Goal: Task Accomplishment & Management: Manage account settings

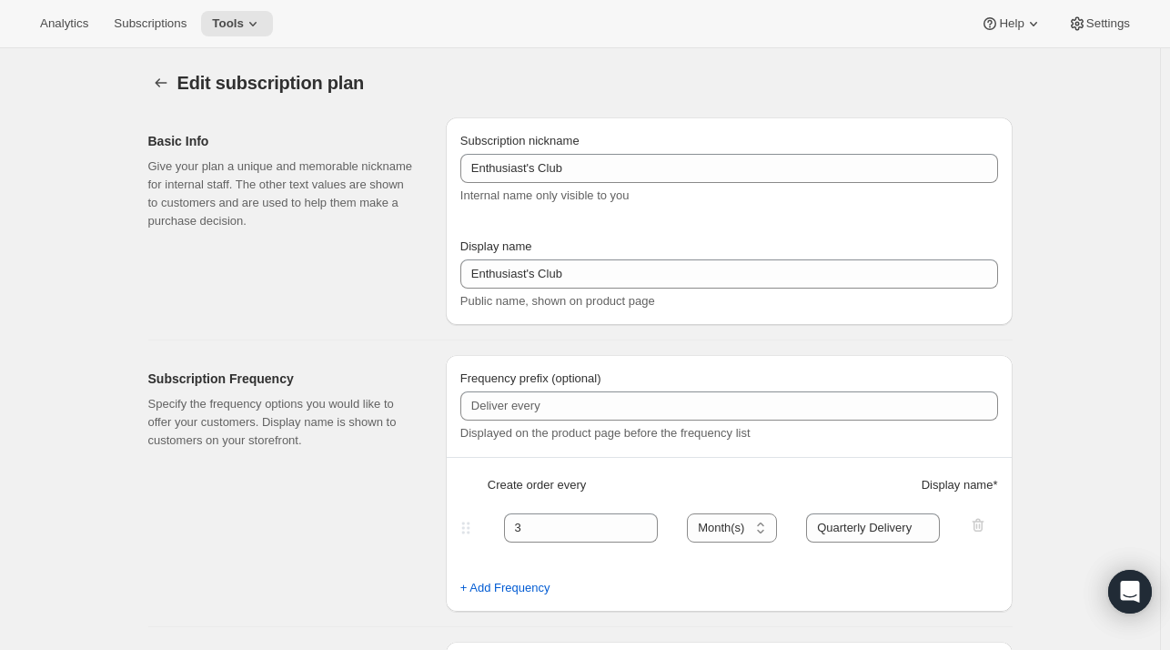
select select "MONTH"
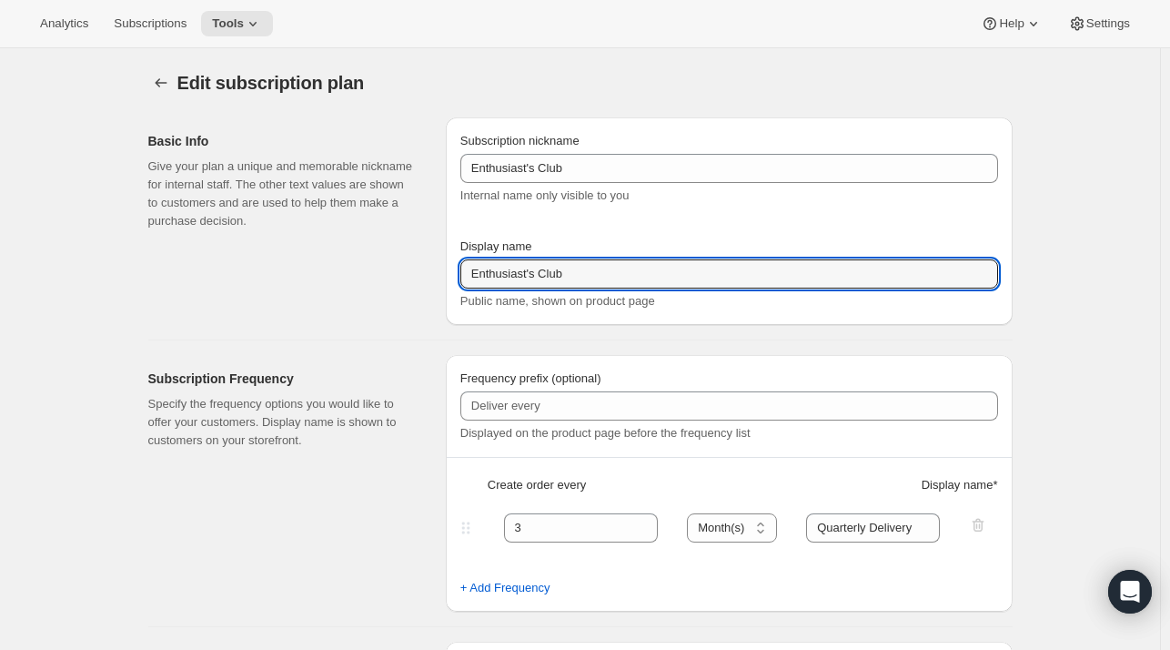
drag, startPoint x: 637, startPoint y: 261, endPoint x: 326, endPoint y: 237, distance: 312.1
click at [326, 237] on div "Basic Info Give your plan a unique and memorable nickname for internal staff. T…" at bounding box center [573, 214] width 879 height 222
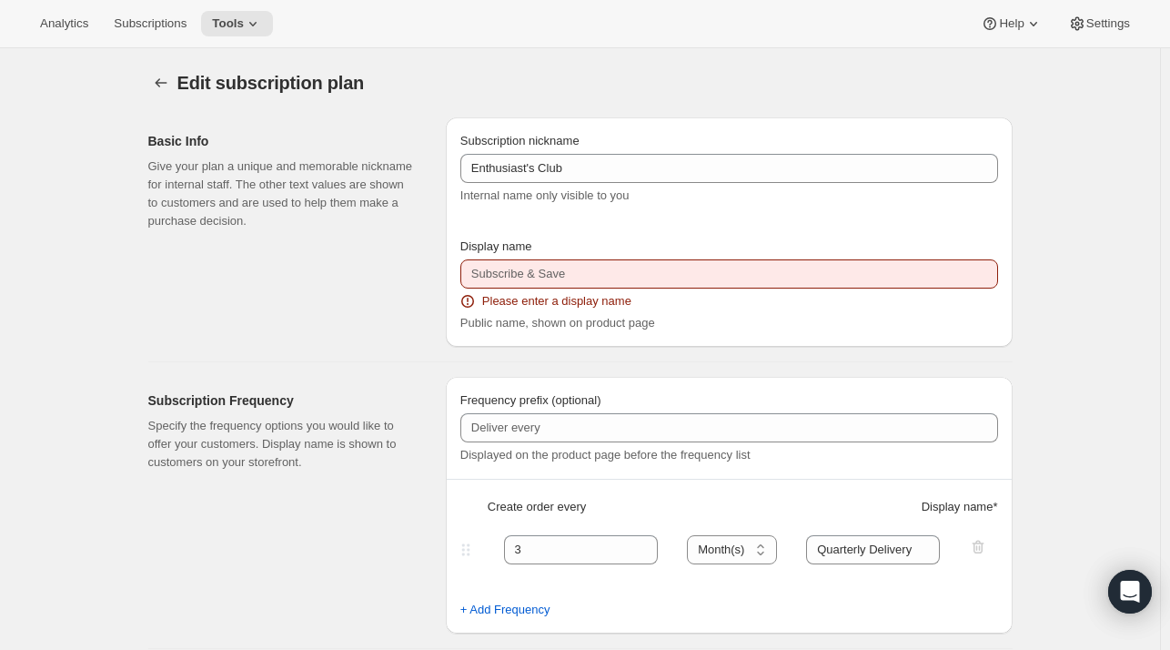
click at [326, 237] on div "Basic Info Give your plan a unique and memorable nickname for internal staff. T…" at bounding box center [289, 231] width 283 height 229
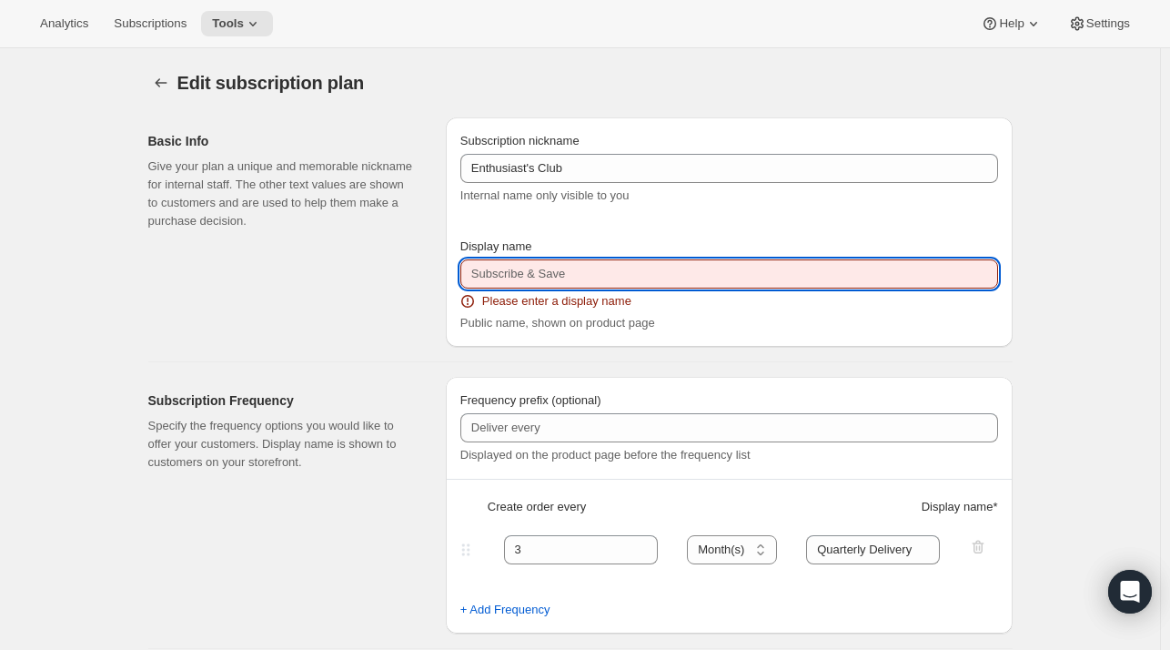
click at [483, 267] on input "Display name" at bounding box center [729, 273] width 538 height 29
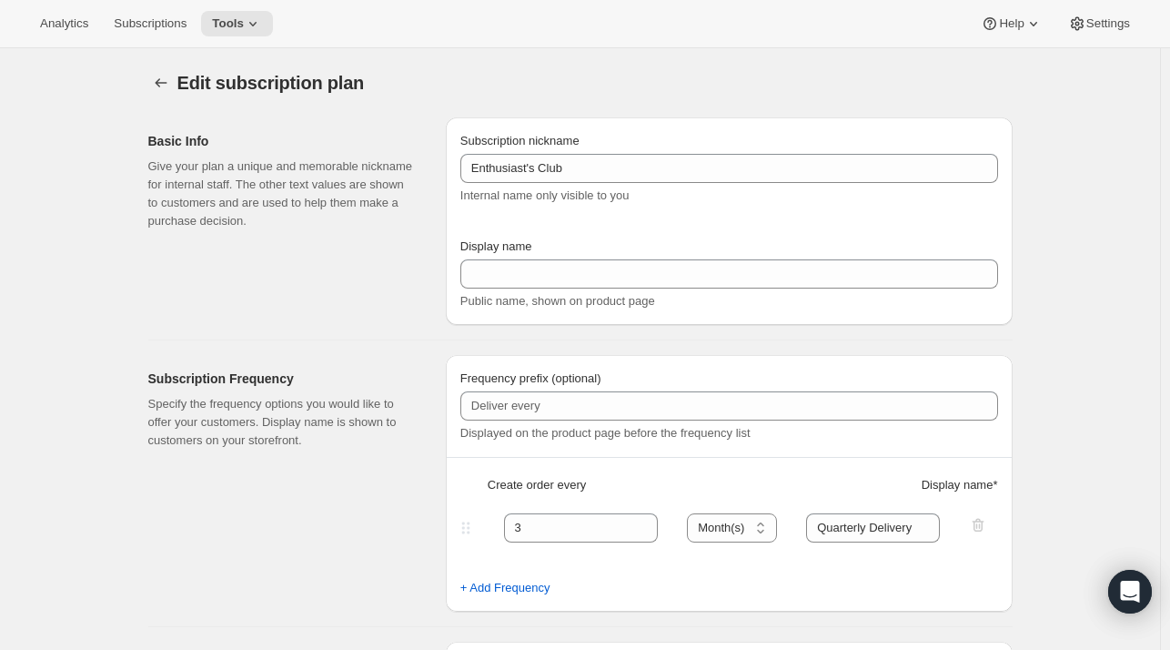
click at [367, 286] on div "Basic Info Give your plan a unique and memorable nickname for internal staff. T…" at bounding box center [289, 220] width 283 height 207
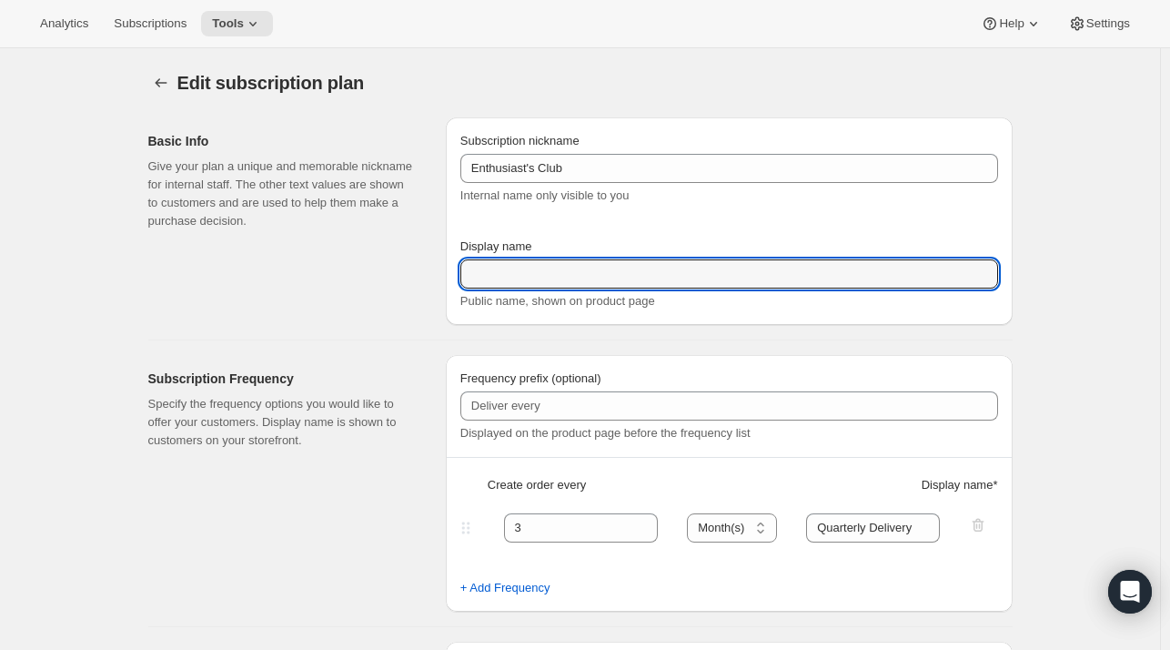
drag, startPoint x: 487, startPoint y: 269, endPoint x: 453, endPoint y: 276, distance: 34.3
click at [453, 276] on div "Subscription nickname Enthusiast's Club Internal name only visible to you Displ…" at bounding box center [729, 220] width 567 height 207
type input "Enthusiast's Club"
click at [453, 276] on div "Subscription nickname Enthusiast's Club Internal name only visible to you Displ…" at bounding box center [729, 220] width 567 height 207
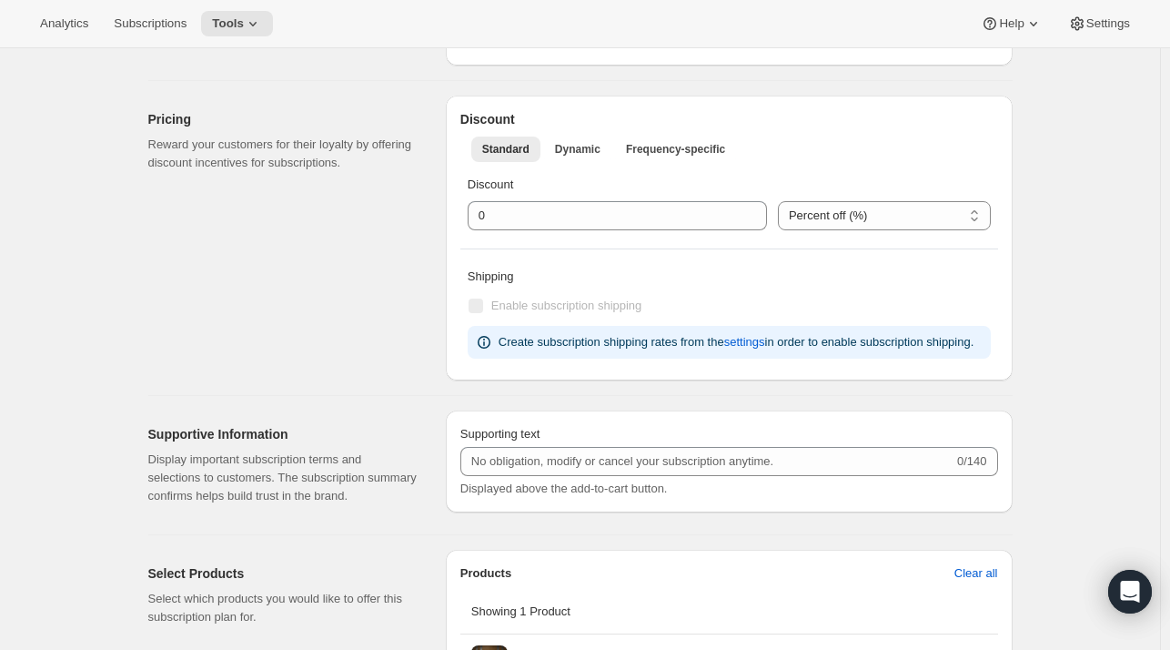
scroll to position [563, 0]
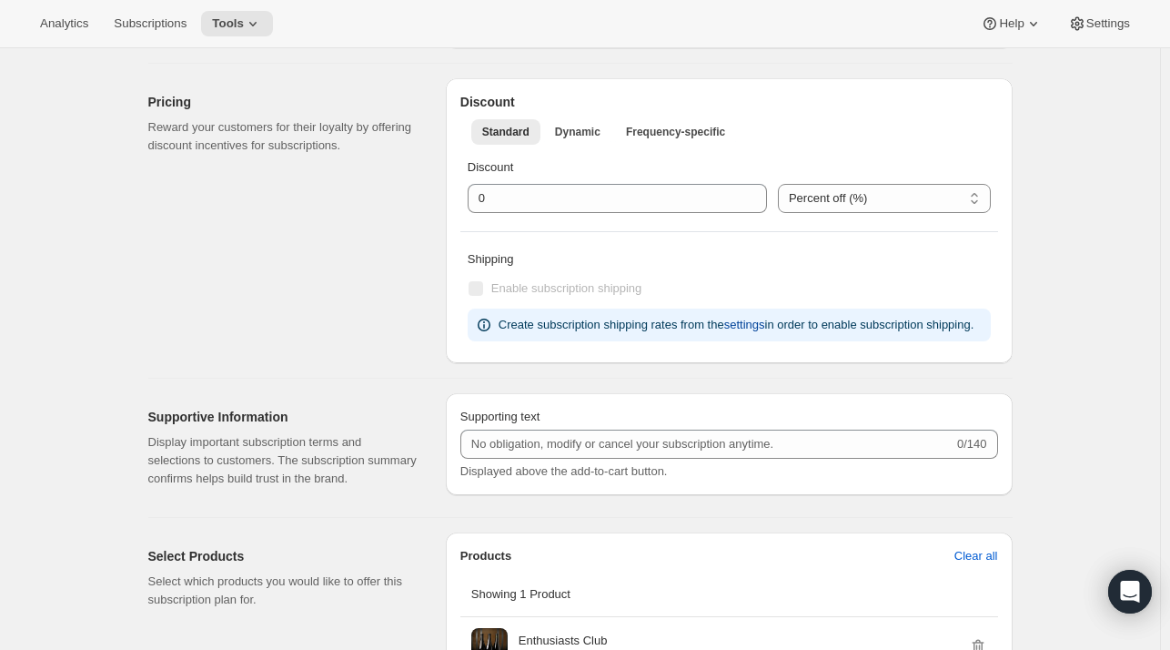
click at [746, 326] on span "settings" at bounding box center [744, 325] width 41 height 18
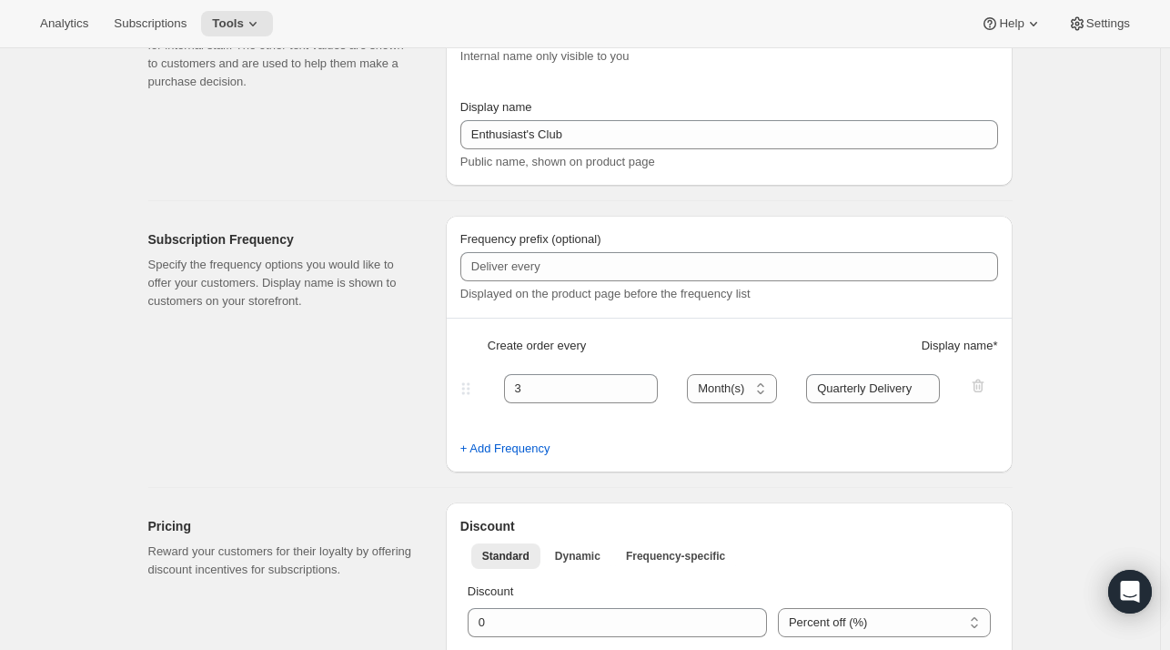
scroll to position [0, 0]
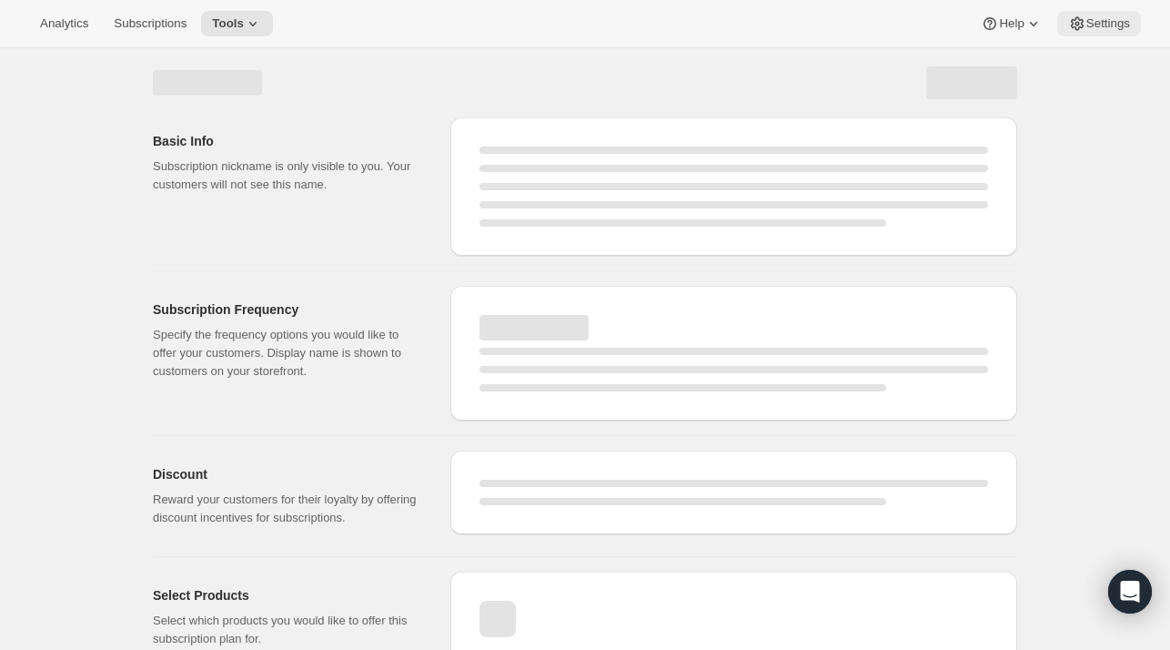
select select "MONTH"
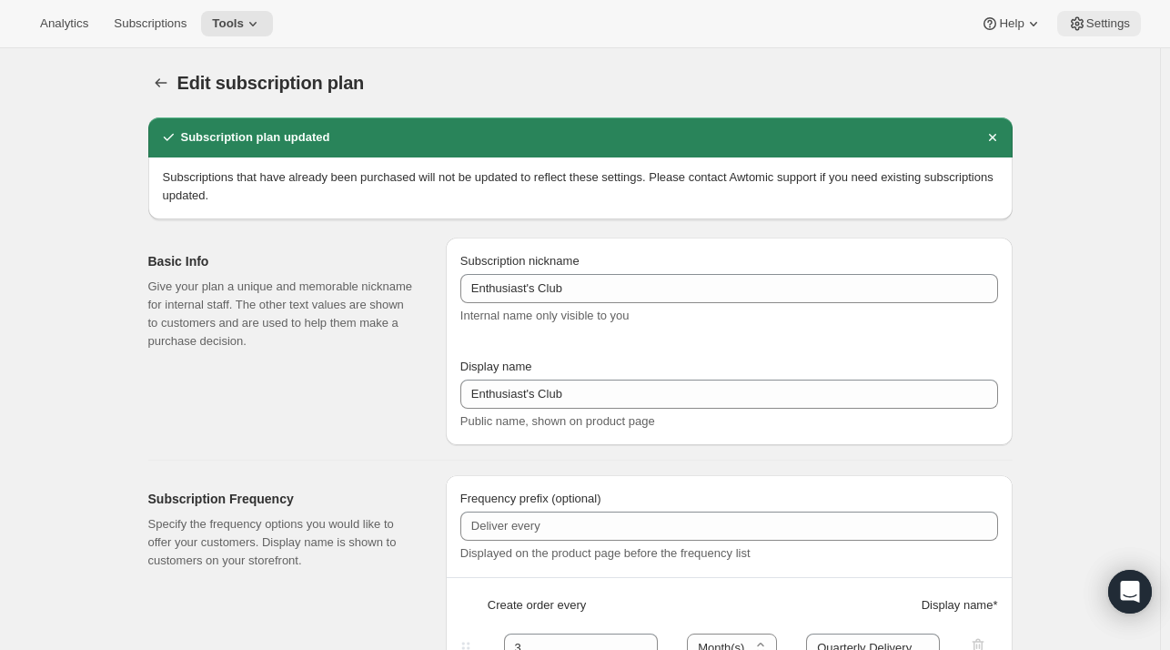
click at [1092, 27] on span "Settings" at bounding box center [1108, 23] width 44 height 15
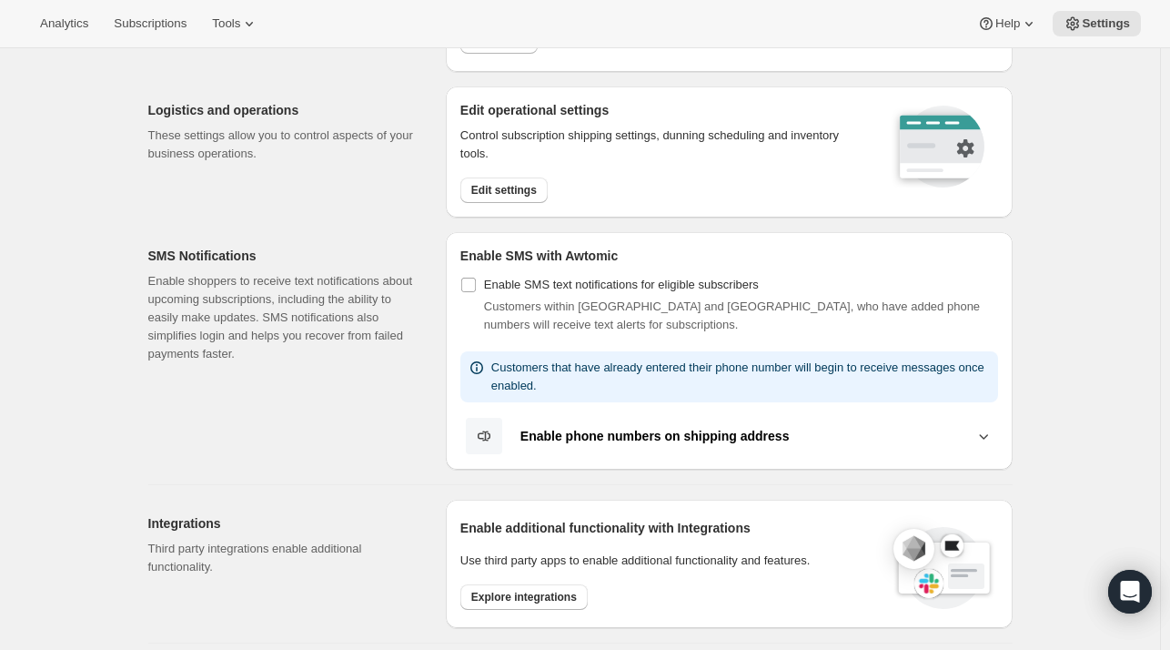
scroll to position [173, 0]
click at [496, 187] on span "Edit settings" at bounding box center [504, 188] width 66 height 15
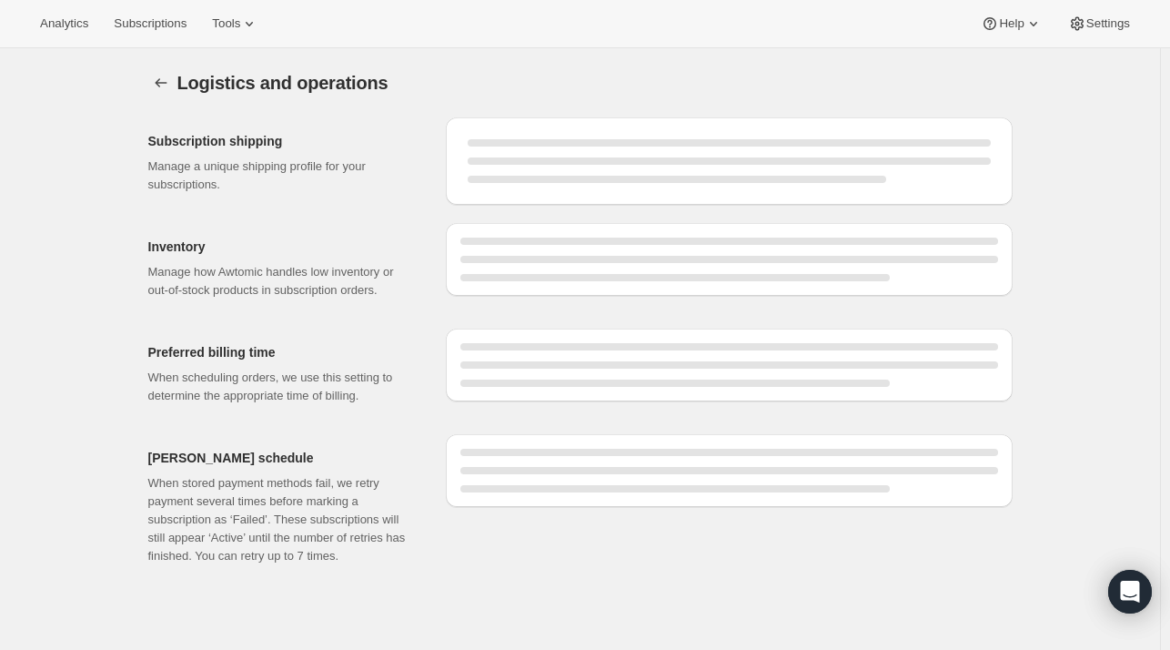
select select "DAY"
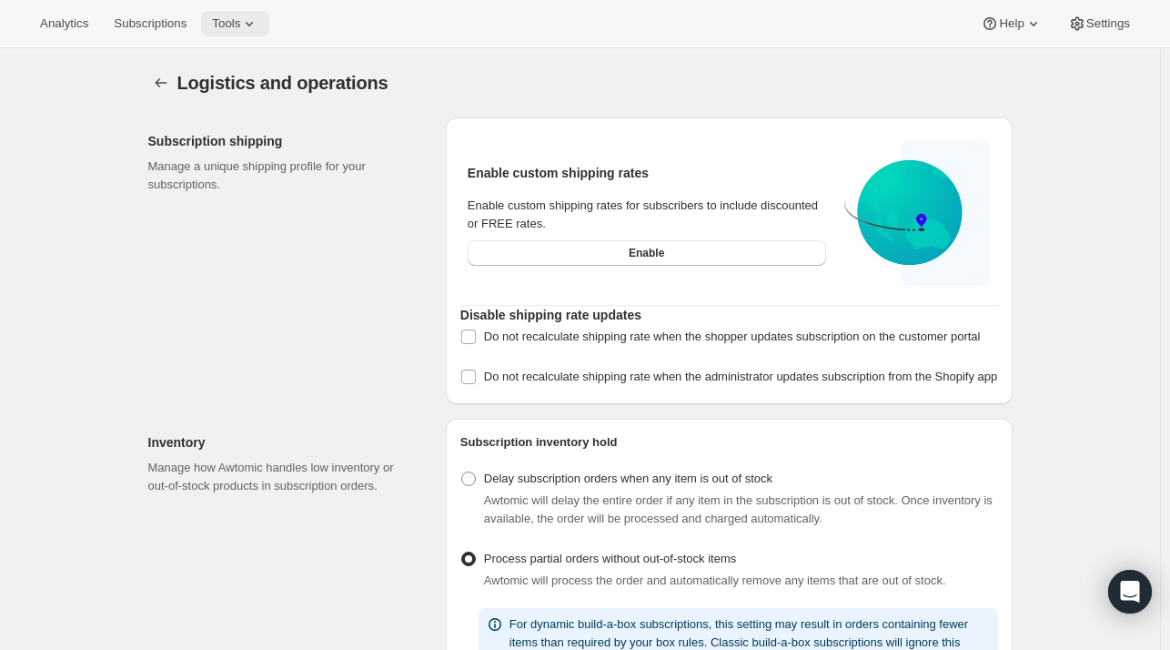
click at [222, 29] on span "Tools" at bounding box center [226, 23] width 28 height 15
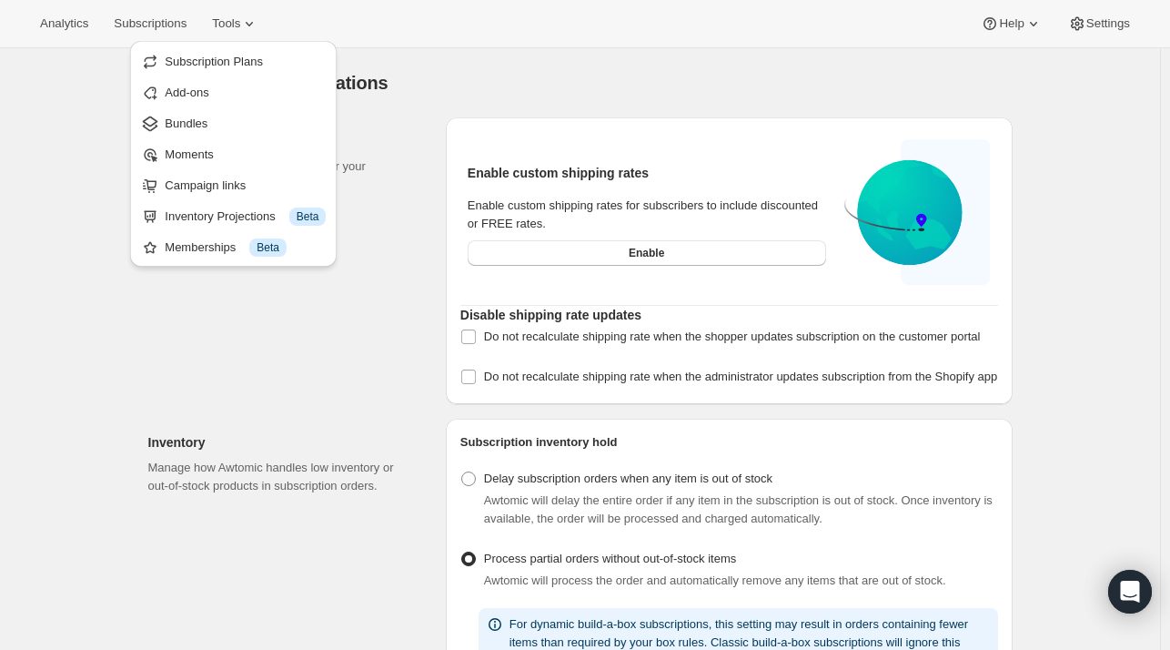
click at [500, 114] on div "Logistics and operations. This page is ready Logistics and operations" at bounding box center [580, 82] width 864 height 69
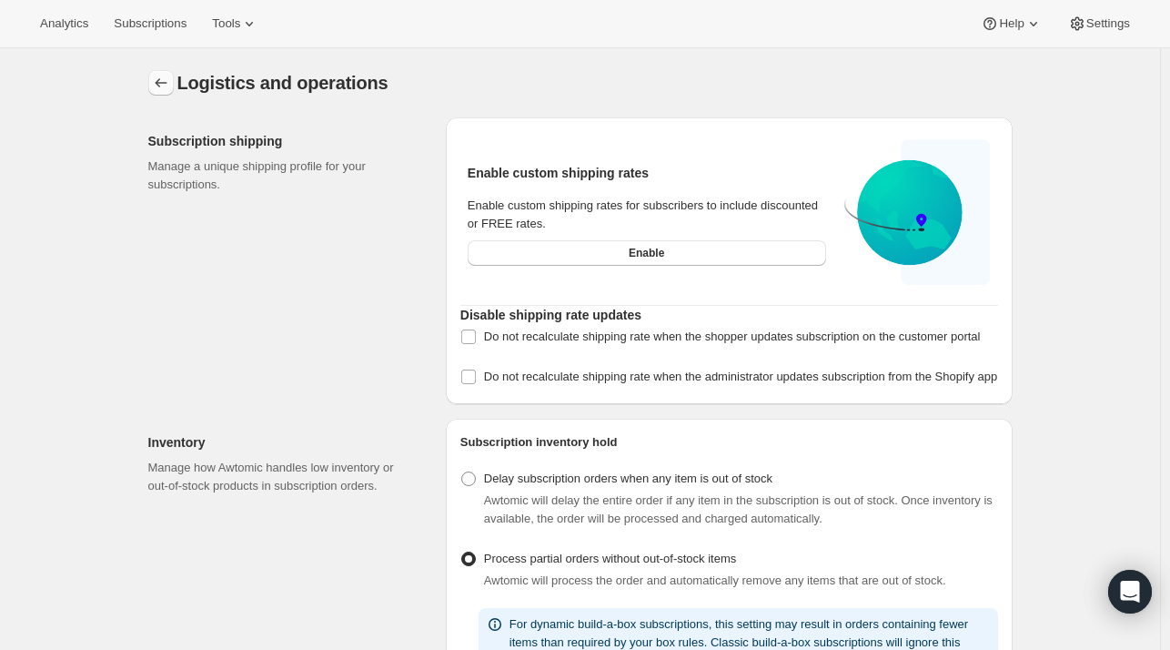
click at [169, 85] on icon "Settings" at bounding box center [161, 83] width 18 height 18
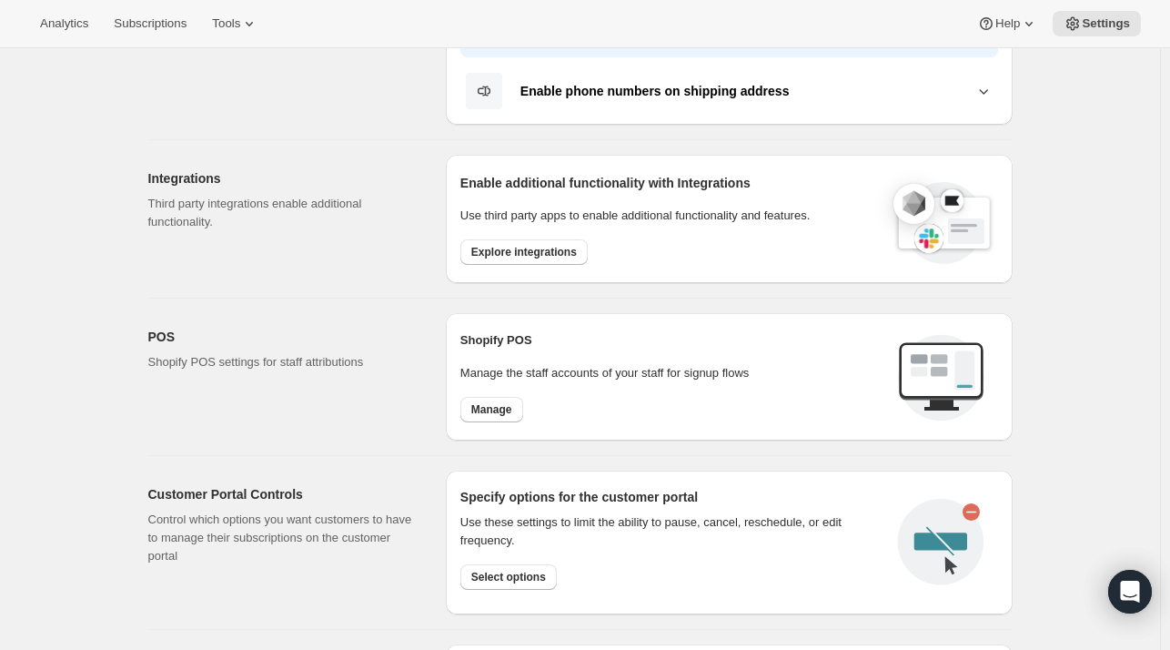
scroll to position [517, 0]
click at [540, 247] on span "Explore integrations" at bounding box center [524, 251] width 106 height 15
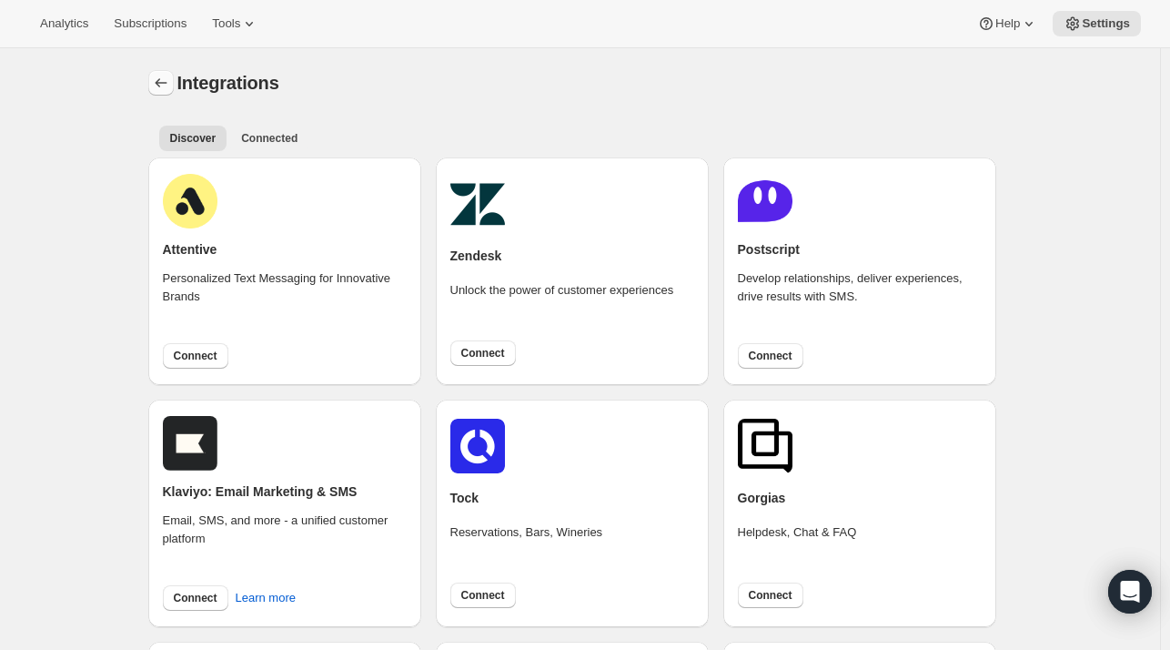
click at [157, 85] on icon "Settings" at bounding box center [161, 83] width 18 height 18
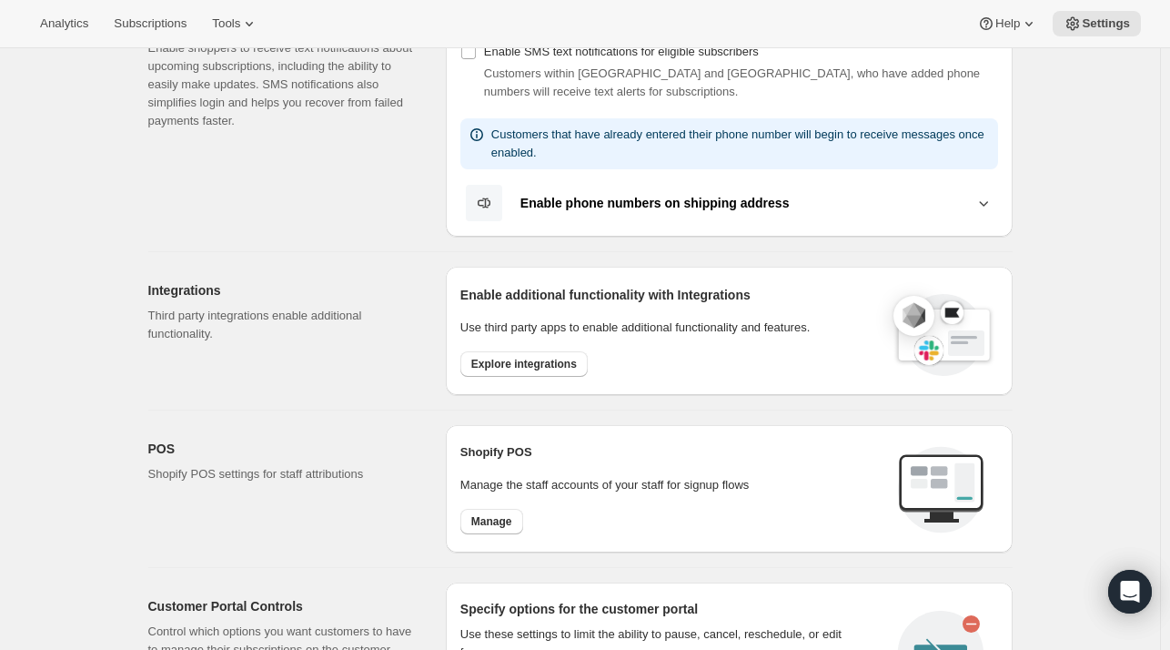
scroll to position [404, 0]
click at [528, 379] on div "Enable additional functionality with Integrations Use third party apps to enabl…" at bounding box center [729, 331] width 567 height 128
click at [503, 361] on span "Explore integrations" at bounding box center [524, 364] width 106 height 15
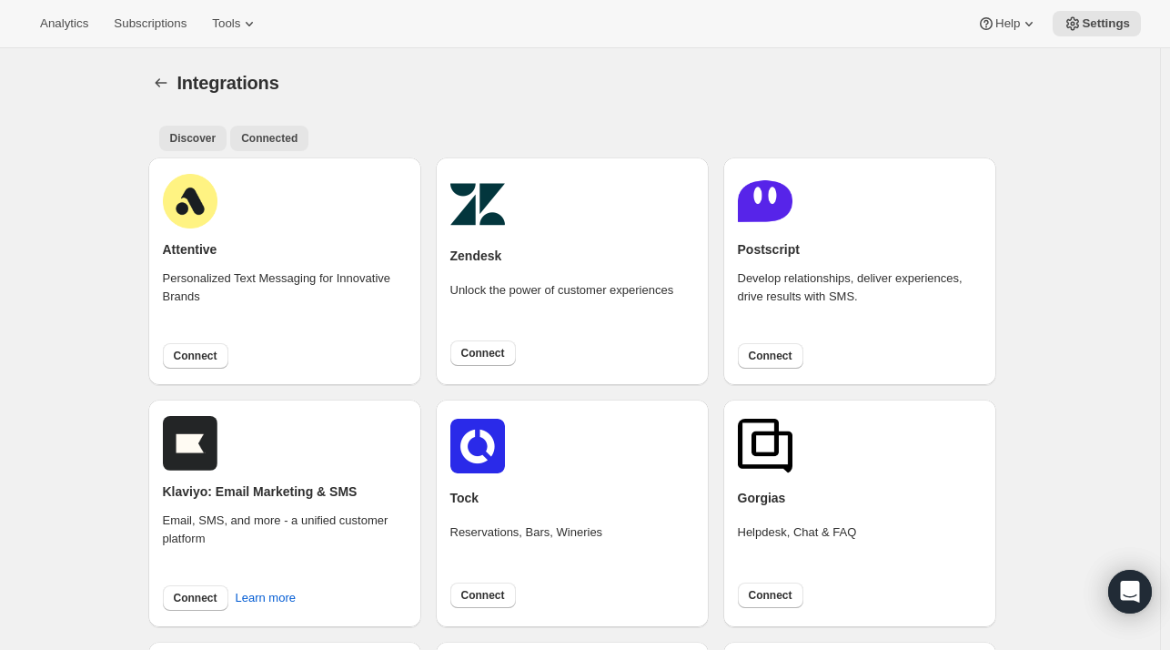
click at [258, 134] on span "Connected" at bounding box center [269, 138] width 56 height 15
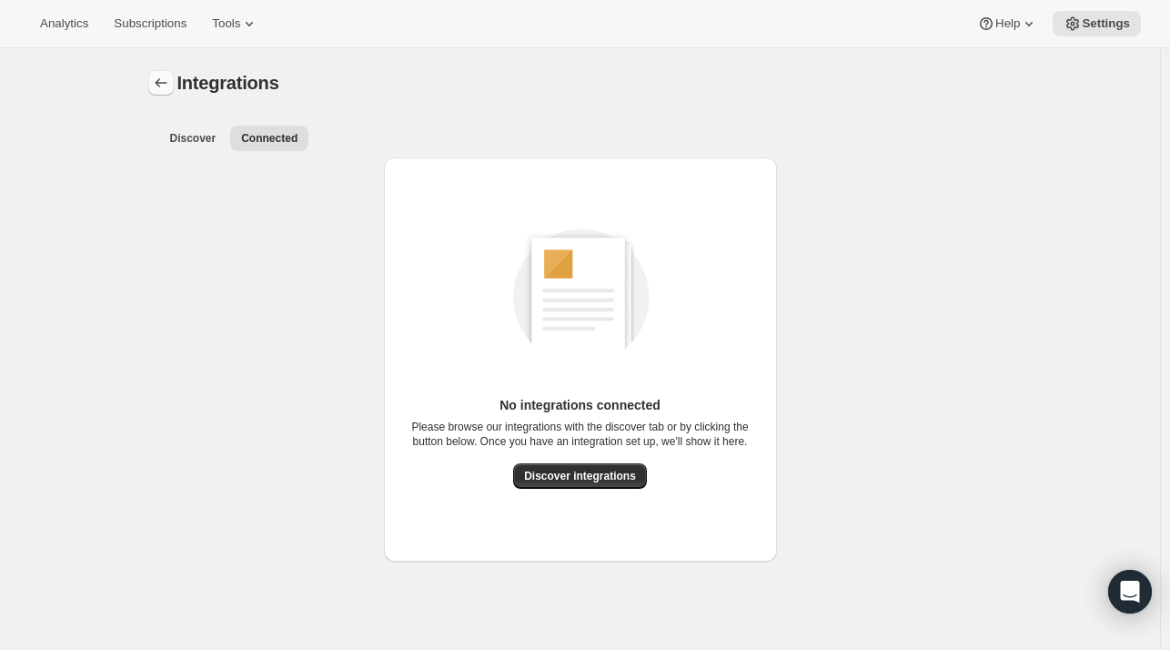
click at [163, 81] on icon "Settings" at bounding box center [161, 83] width 18 height 18
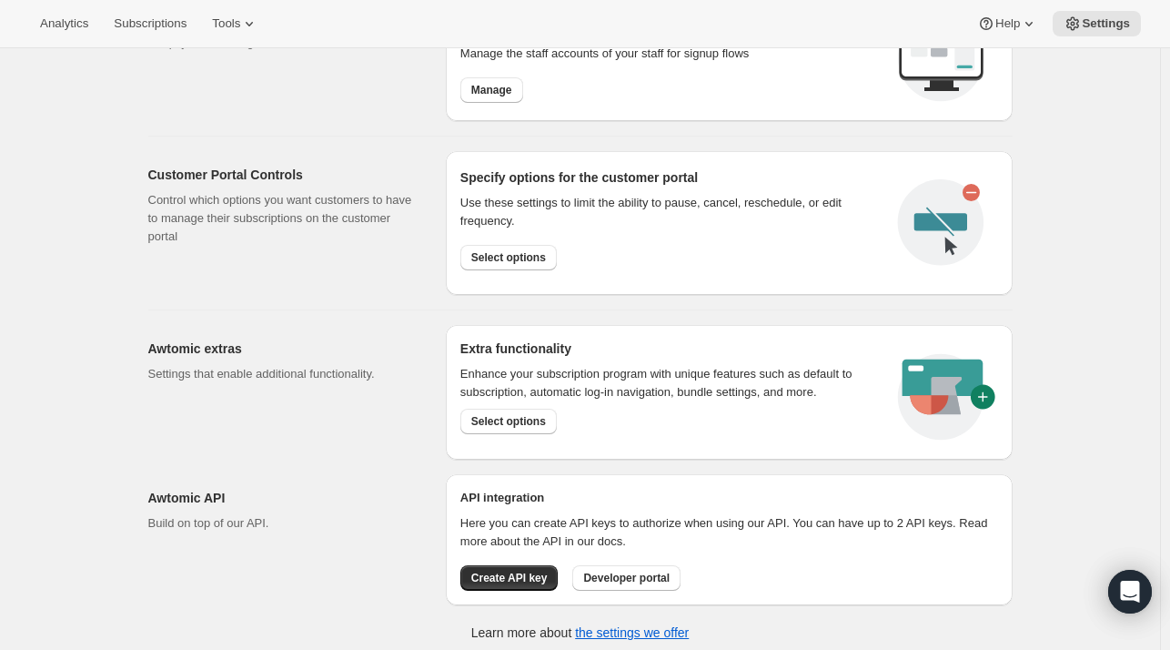
scroll to position [836, 0]
drag, startPoint x: 484, startPoint y: 201, endPoint x: 617, endPoint y: 201, distance: 132.8
click at [617, 201] on div "Use these settings to limit the ability to pause, cancel, reschedule, or edit f…" at bounding box center [671, 211] width 423 height 36
click at [532, 249] on span "Select options" at bounding box center [508, 256] width 75 height 15
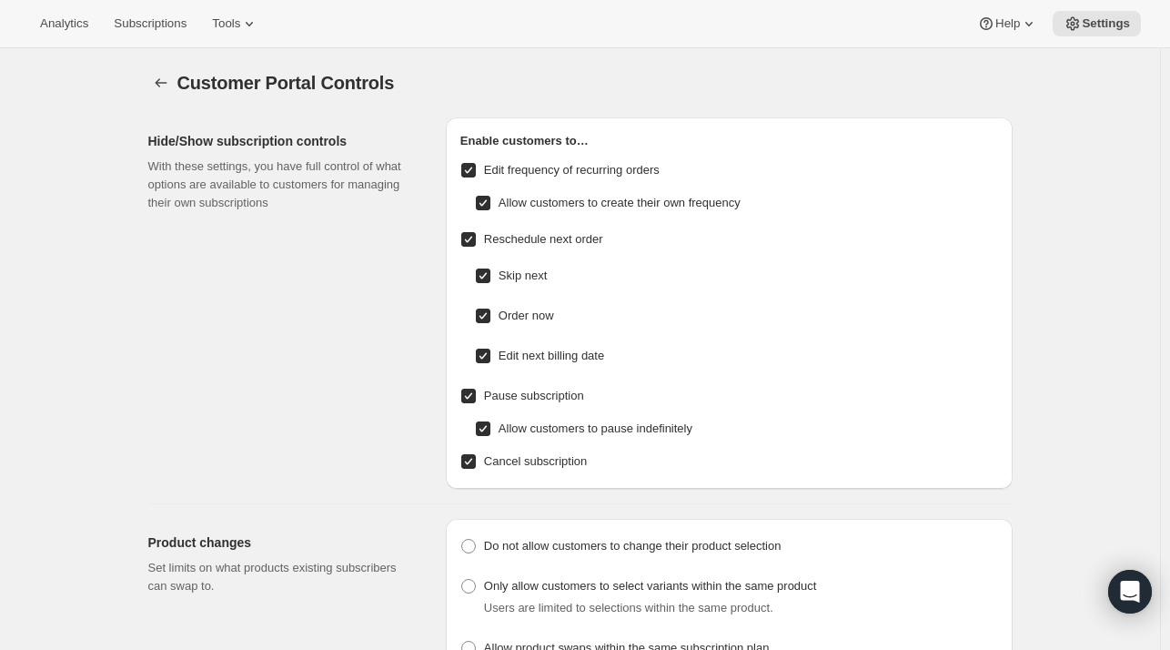
click at [531, 203] on span "Allow customers to create their own frequency" at bounding box center [620, 203] width 242 height 14
click at [490, 203] on input "Allow customers to create their own frequency" at bounding box center [483, 203] width 15 height 15
checkbox input "false"
click at [496, 168] on span "Edit frequency of recurring orders" at bounding box center [572, 170] width 176 height 14
click at [476, 168] on input "Edit frequency of recurring orders" at bounding box center [468, 170] width 15 height 15
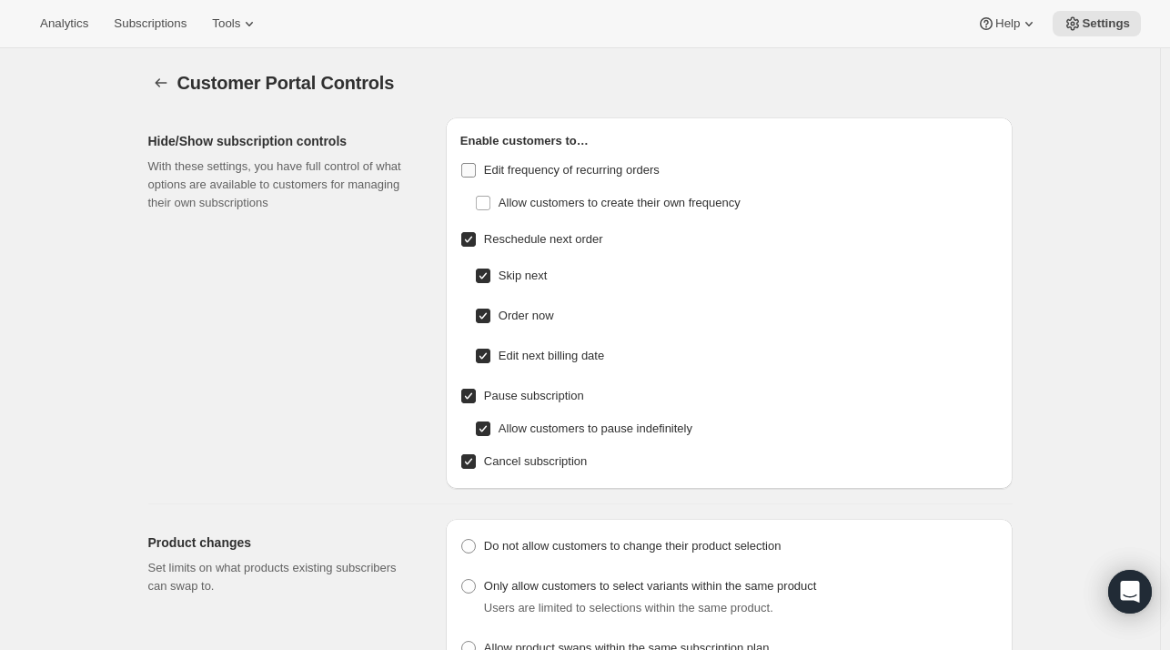
checkbox input "false"
click at [489, 316] on input "Order now" at bounding box center [483, 315] width 15 height 15
checkbox input "false"
click at [490, 361] on input "Edit next billing date" at bounding box center [483, 355] width 15 height 15
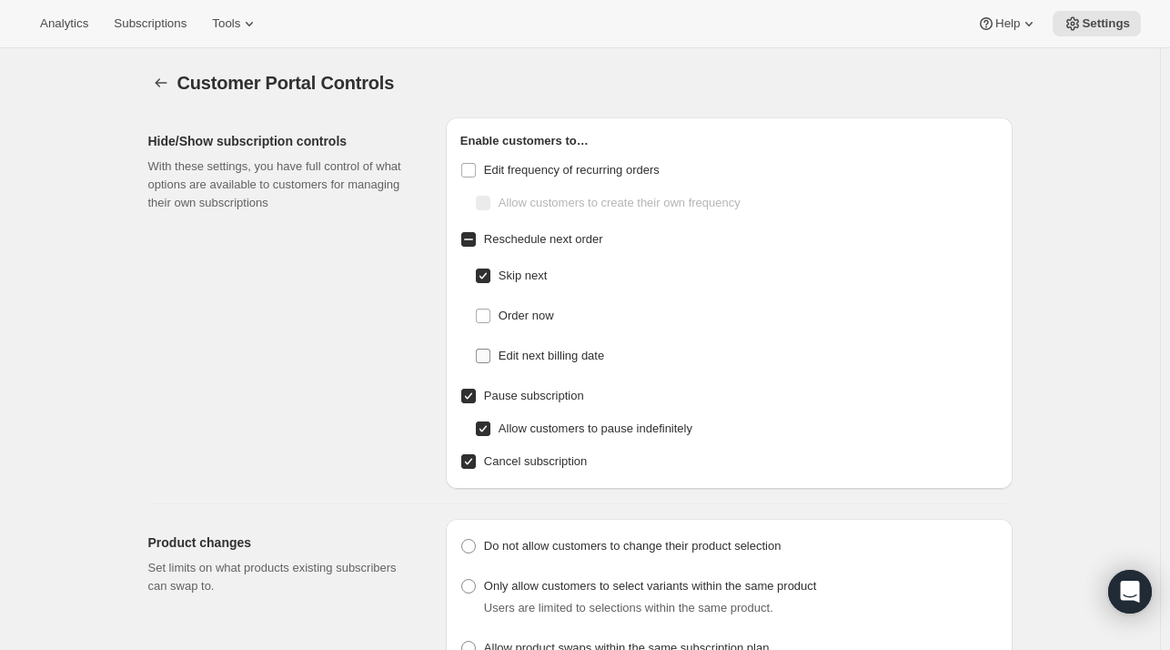
checkbox input "false"
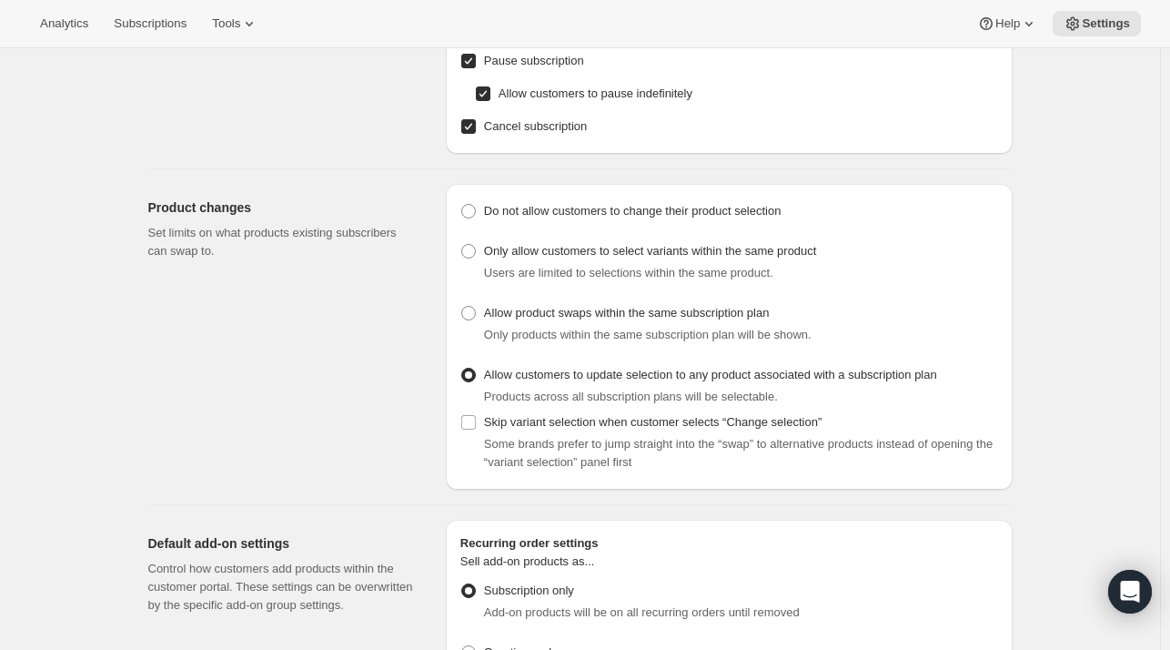
scroll to position [336, 0]
click at [517, 422] on span "Skip variant selection when customer selects “Change selection”" at bounding box center [653, 421] width 338 height 14
click at [476, 422] on input "Skip variant selection when customer selects “Change selection”" at bounding box center [468, 421] width 15 height 15
checkbox input "true"
click at [549, 207] on span "Do not allow customers to change their product selection" at bounding box center [633, 210] width 298 height 14
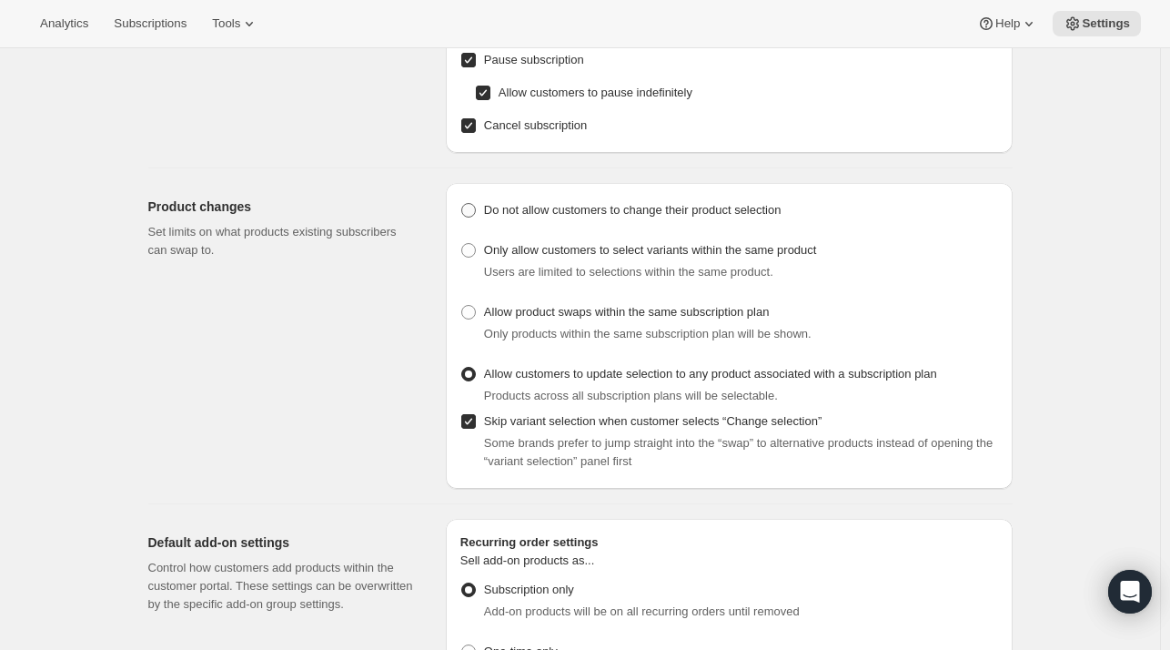
click at [462, 204] on input "Do not allow customers to change their product selection" at bounding box center [461, 203] width 1 height 1
radio input "true"
click at [470, 424] on input "Skip variant selection when customer selects “Change selection”" at bounding box center [468, 421] width 15 height 15
checkbox input "false"
click at [403, 424] on div "Product changes Set limits on what products existing subscribers can swap to." at bounding box center [289, 336] width 283 height 306
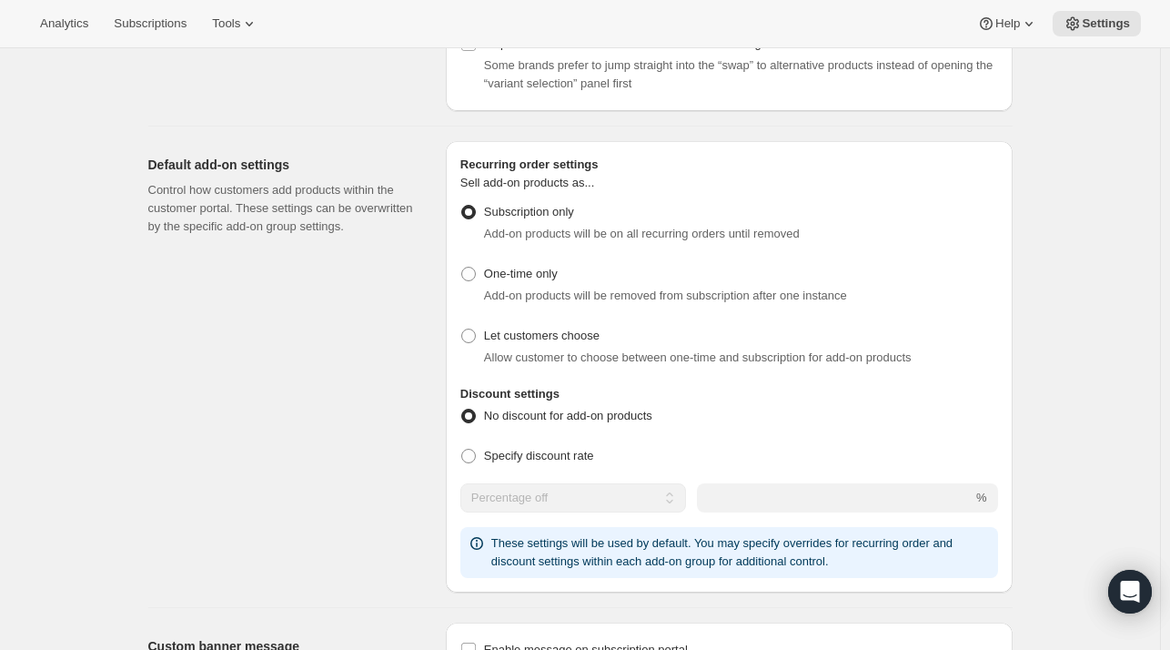
scroll to position [714, 0]
click at [530, 274] on span "One-time only" at bounding box center [521, 273] width 74 height 14
click at [462, 267] on input "One-time only" at bounding box center [461, 266] width 1 height 1
radio input "true"
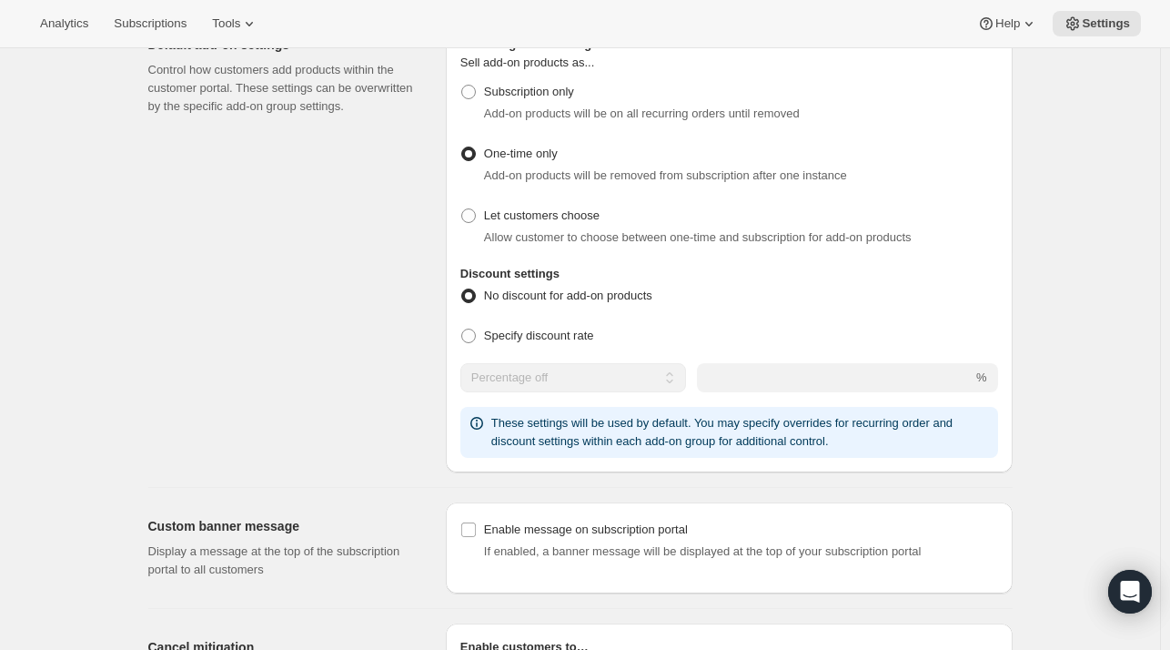
scroll to position [833, 0]
click at [476, 337] on span at bounding box center [468, 335] width 15 height 15
click at [462, 329] on input "Specify discount rate" at bounding box center [461, 328] width 1 height 1
radio input "true"
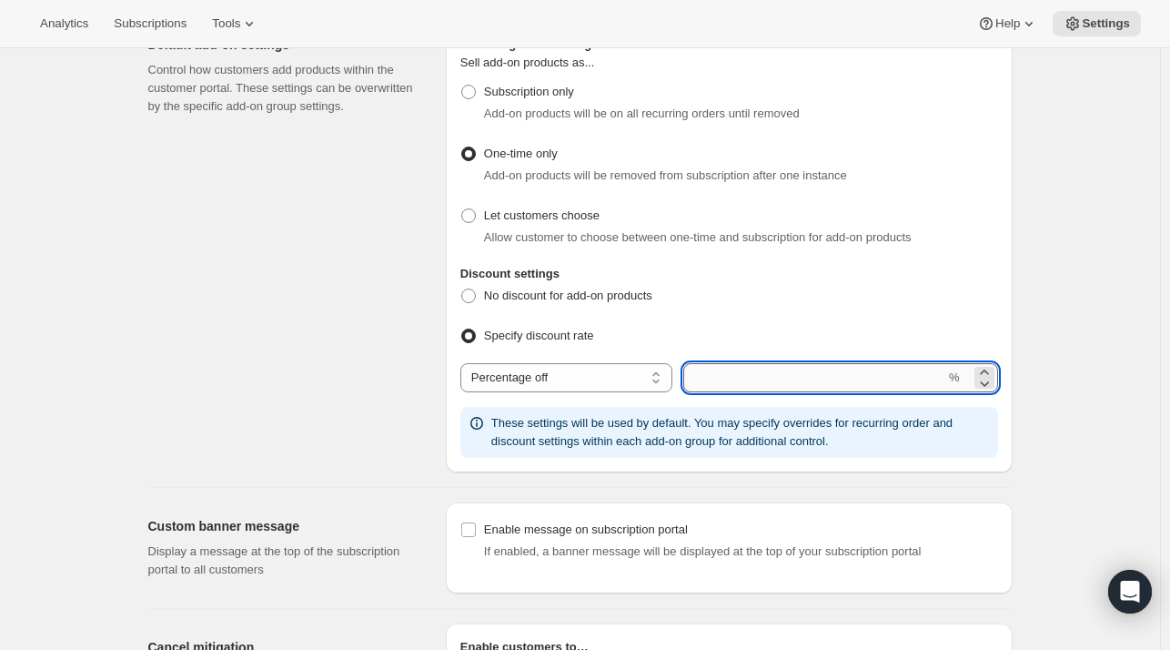
click at [711, 372] on input "integer" at bounding box center [814, 377] width 262 height 29
type input "10"
click at [331, 429] on div "Default add-on settings Control how customers add products within the customer …" at bounding box center [289, 246] width 283 height 451
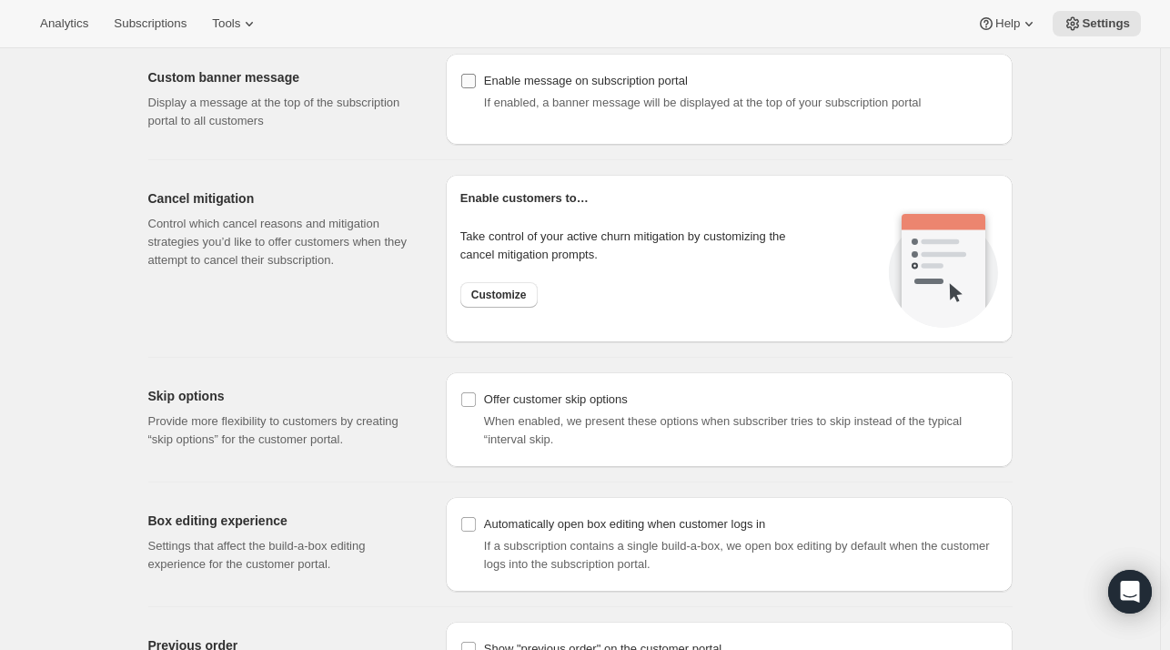
scroll to position [1284, 0]
click at [520, 295] on span "Customize" at bounding box center [499, 293] width 56 height 15
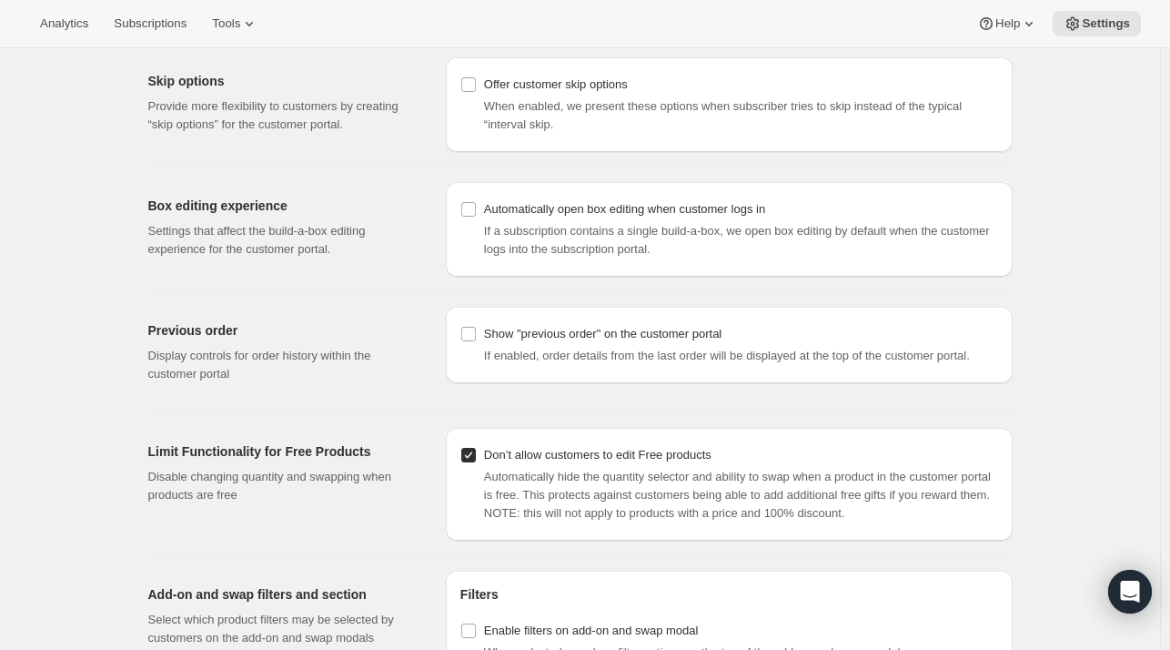
scroll to position [1616, 0]
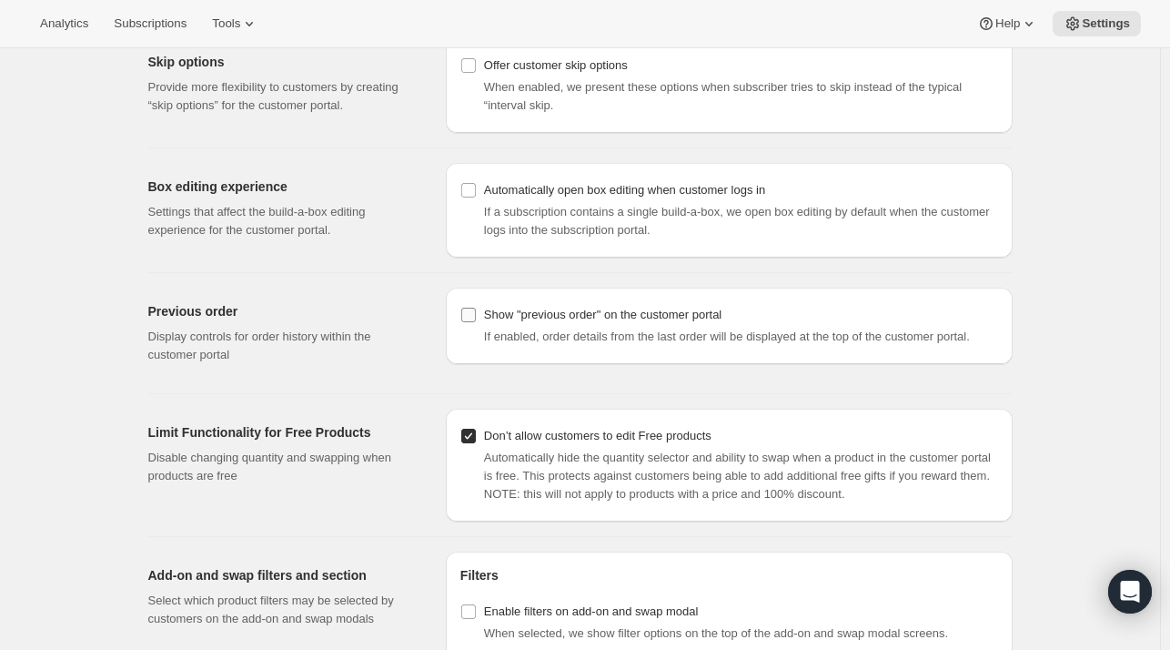
click at [550, 314] on div "Show "previous order" on the customer portal" at bounding box center [602, 315] width 237 height 18
click at [476, 314] on input "Show "previous order" on the customer portal" at bounding box center [468, 315] width 15 height 15
checkbox input "true"
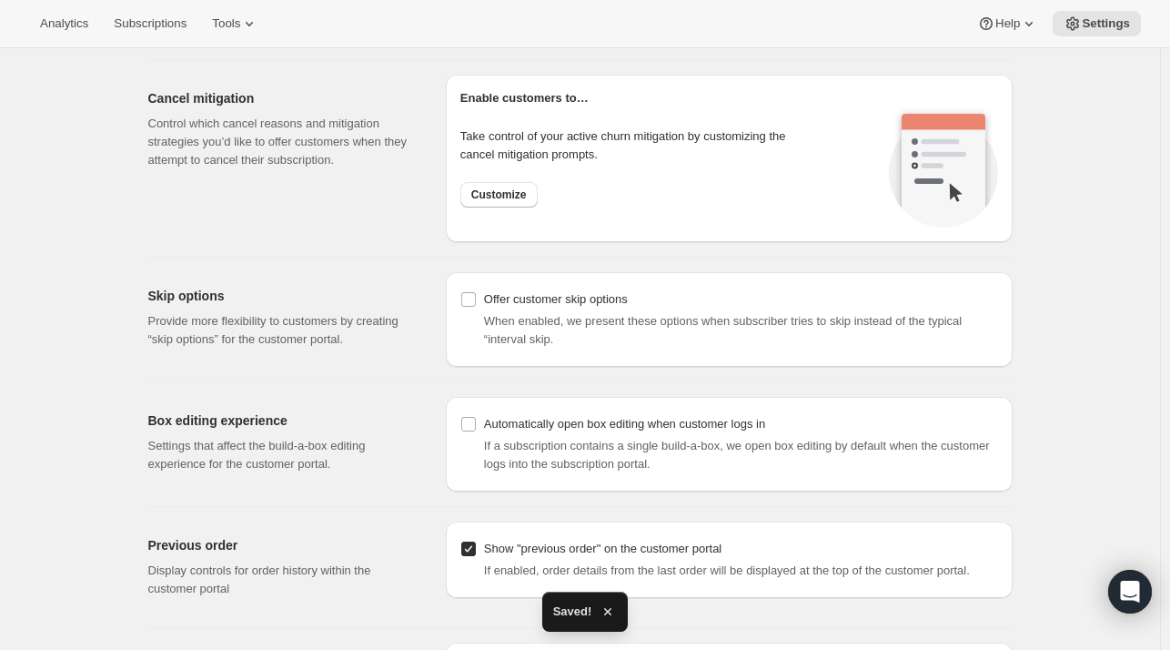
scroll to position [1379, 0]
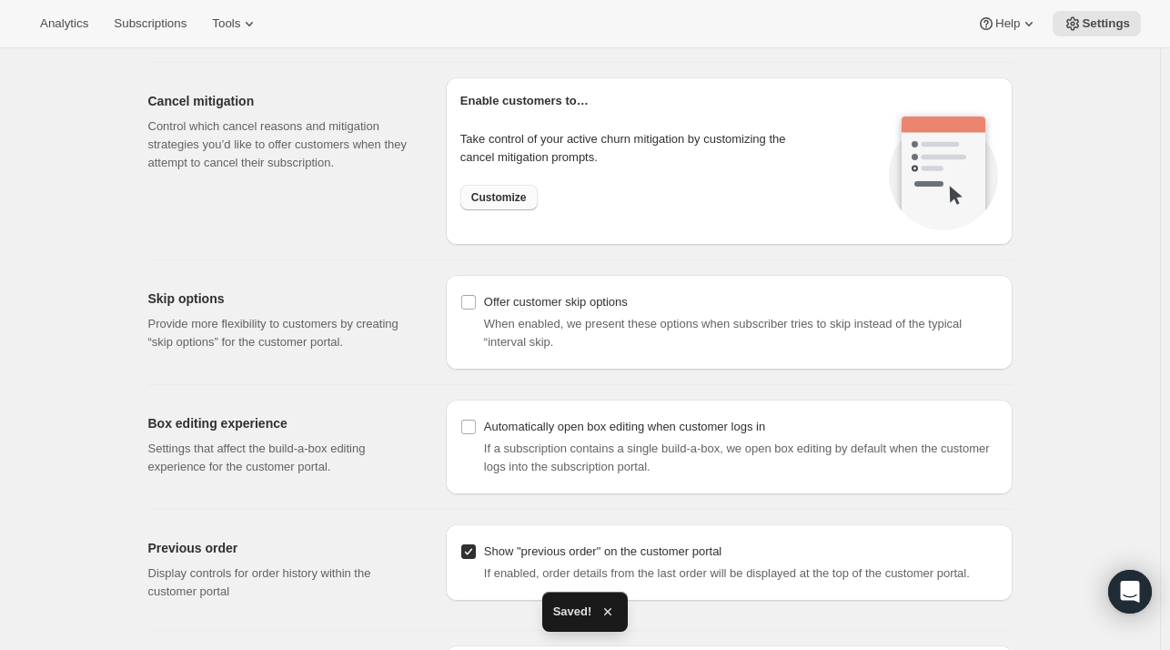
click at [483, 185] on button "Customize" at bounding box center [498, 197] width 77 height 25
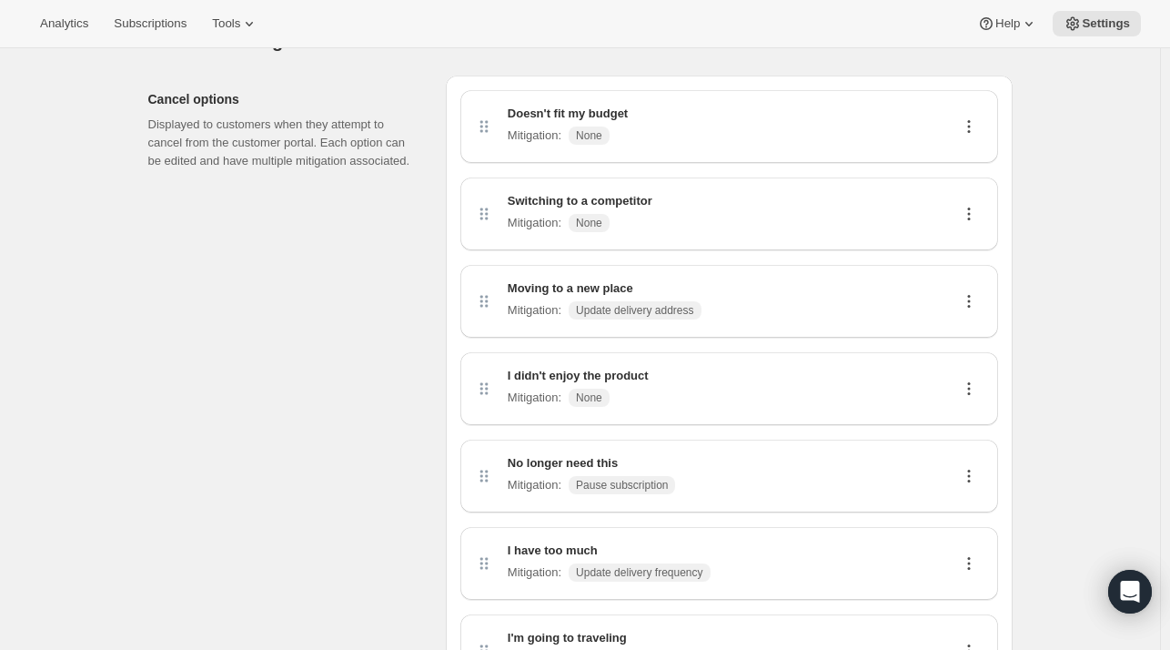
scroll to position [43, 0]
click at [697, 147] on div "Doesn't fit my budget Mitigation : None" at bounding box center [729, 125] width 538 height 73
click at [974, 123] on icon at bounding box center [969, 125] width 18 height 18
click at [964, 164] on span "Edit" at bounding box center [966, 160] width 20 height 14
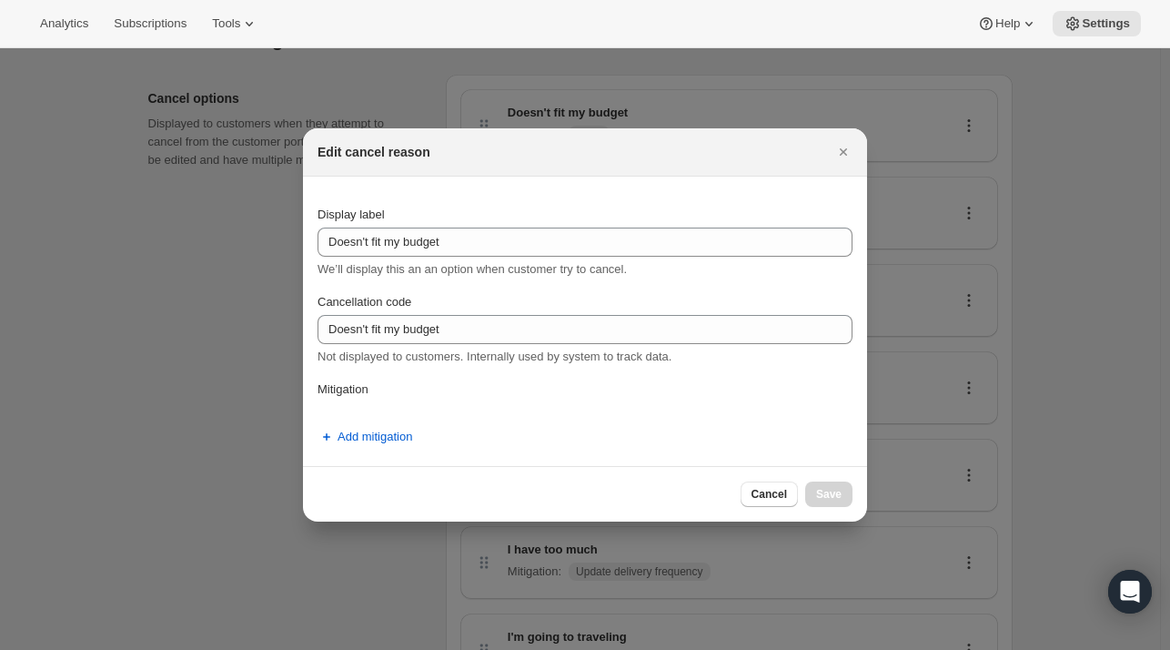
scroll to position [0, 0]
click at [361, 447] on button "Add mitigation" at bounding box center [365, 436] width 116 height 29
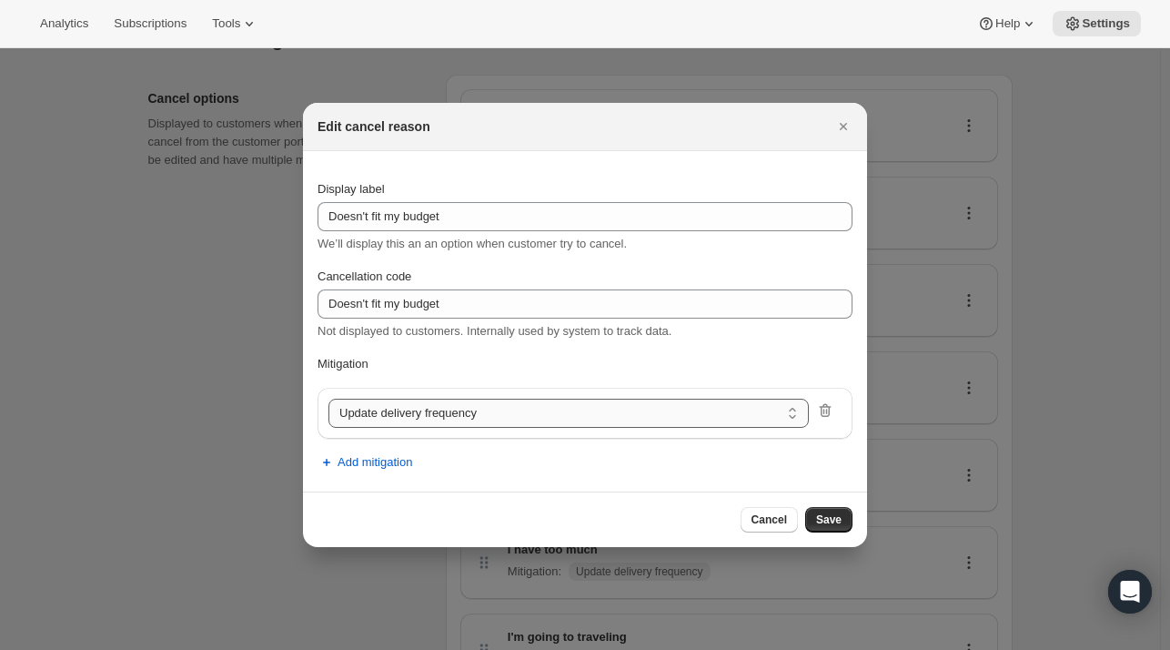
click at [399, 401] on select "Update delivery frequency Update delivery address Pause subscription Skip next …" at bounding box center [568, 413] width 480 height 29
select select "pause"
click at [843, 540] on div "Cancel Save" at bounding box center [585, 519] width 564 height 56
click at [829, 525] on span "Save" at bounding box center [828, 519] width 25 height 15
select select "frequency"
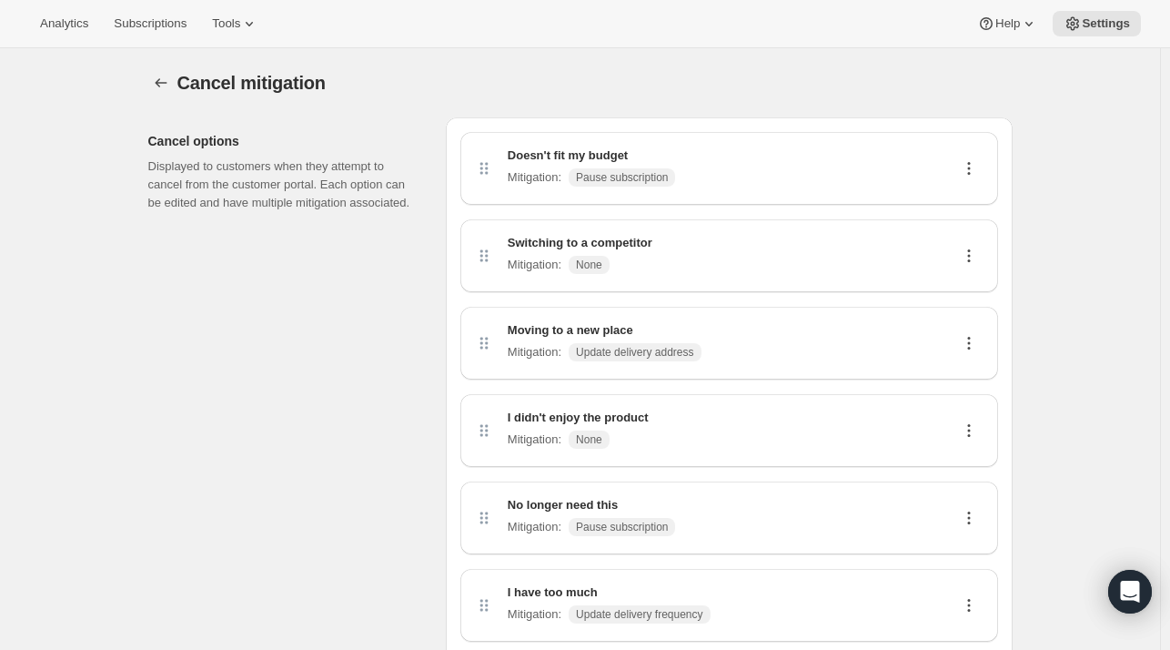
scroll to position [43, 0]
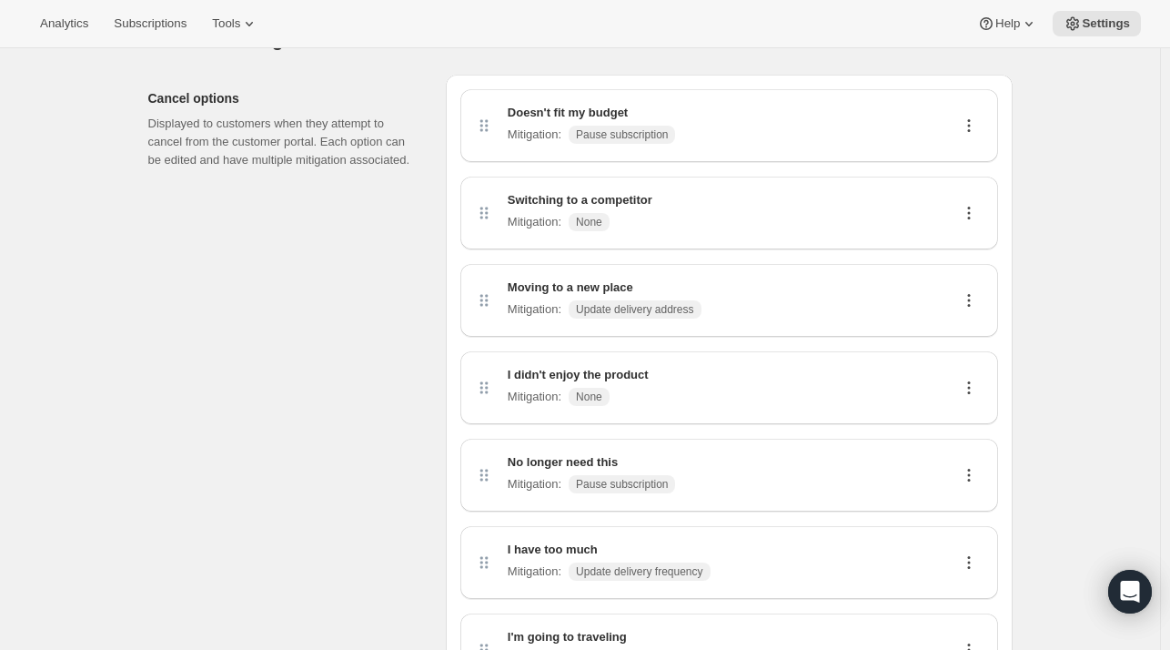
click at [624, 226] on div "Mitigation : None" at bounding box center [580, 222] width 145 height 18
click at [963, 214] on button at bounding box center [968, 213] width 29 height 20
click at [963, 240] on span "Edit" at bounding box center [966, 247] width 20 height 14
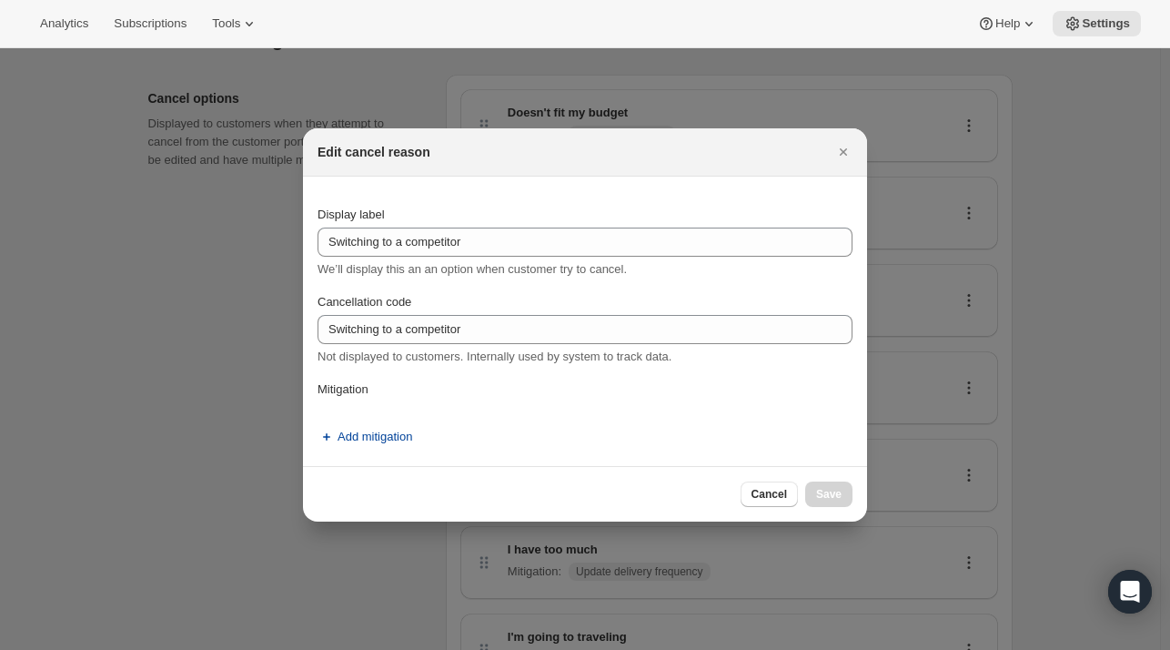
click at [388, 433] on span "Add mitigation" at bounding box center [375, 437] width 75 height 18
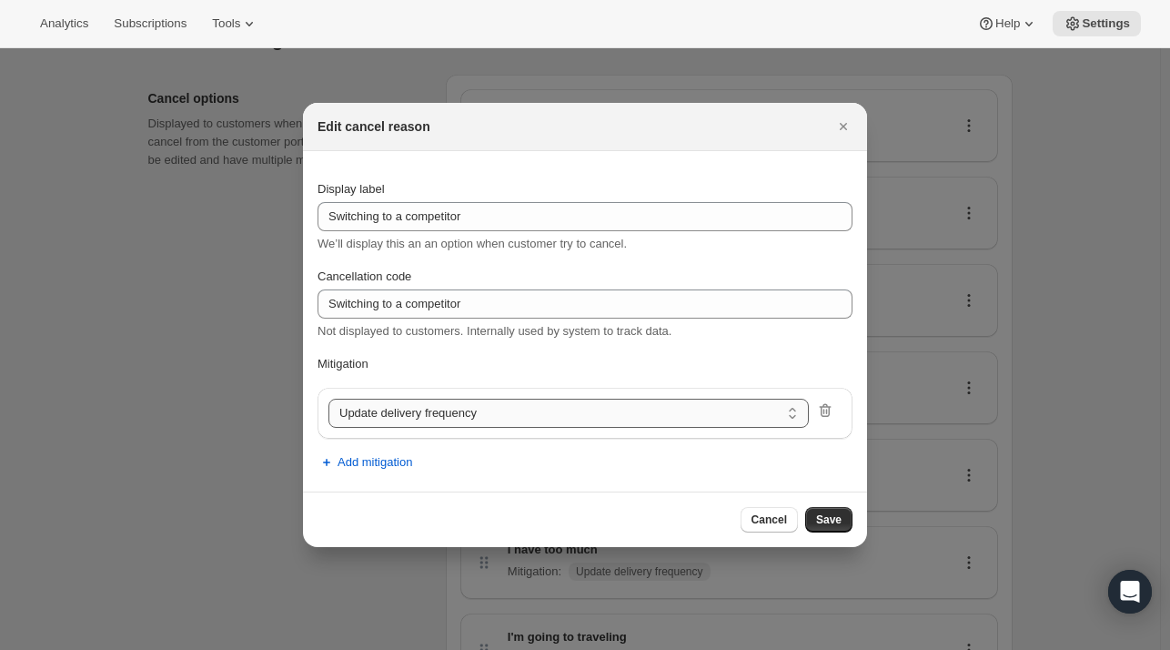
click at [425, 419] on select "Update delivery frequency Update delivery address Pause subscription Skip next …" at bounding box center [568, 413] width 480 height 29
click at [831, 454] on div "Add mitigation" at bounding box center [585, 458] width 535 height 38
click at [769, 518] on span "Cancel" at bounding box center [769, 519] width 35 height 15
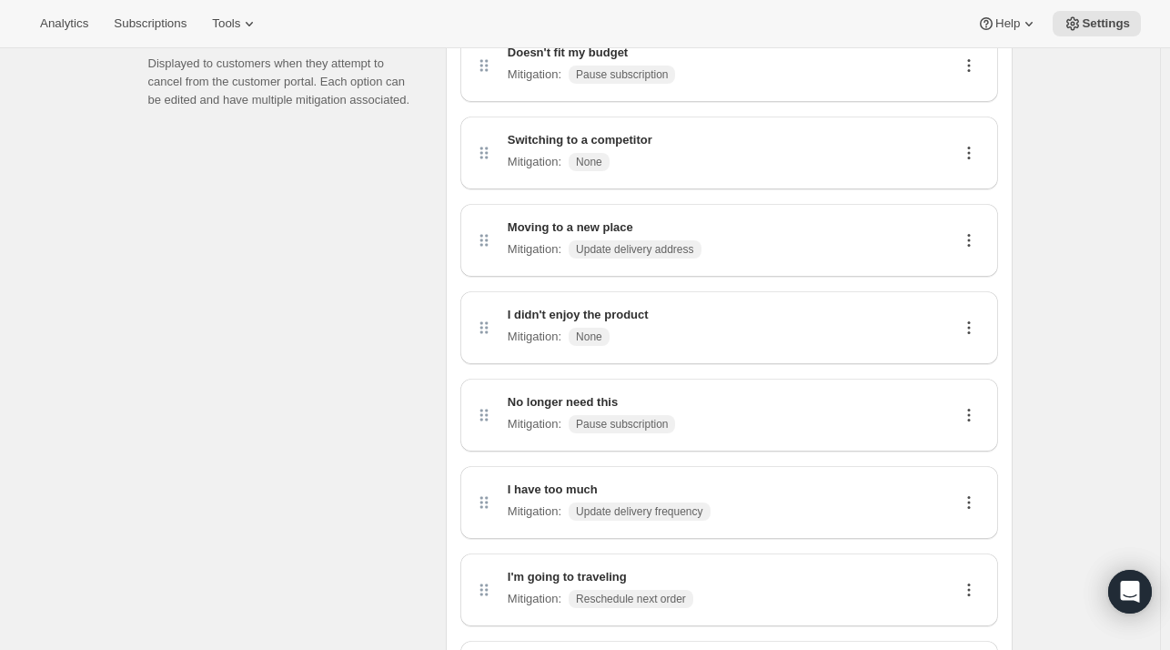
scroll to position [5, 0]
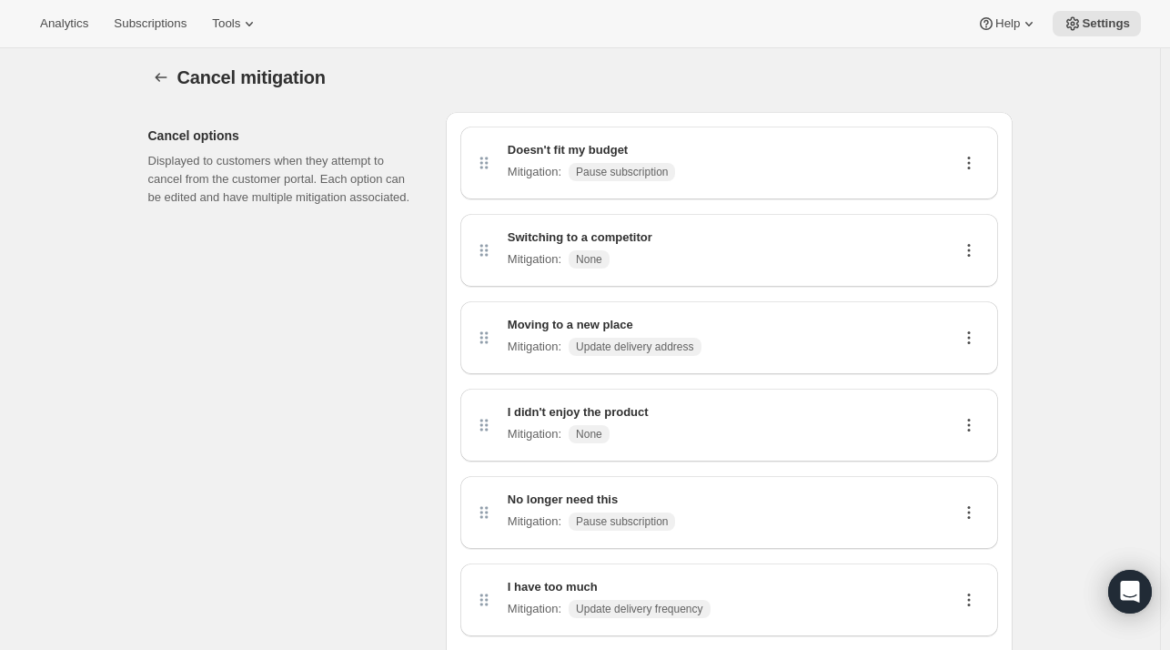
click at [974, 245] on icon at bounding box center [969, 250] width 18 height 18
click at [967, 314] on span "Delete" at bounding box center [973, 315] width 35 height 14
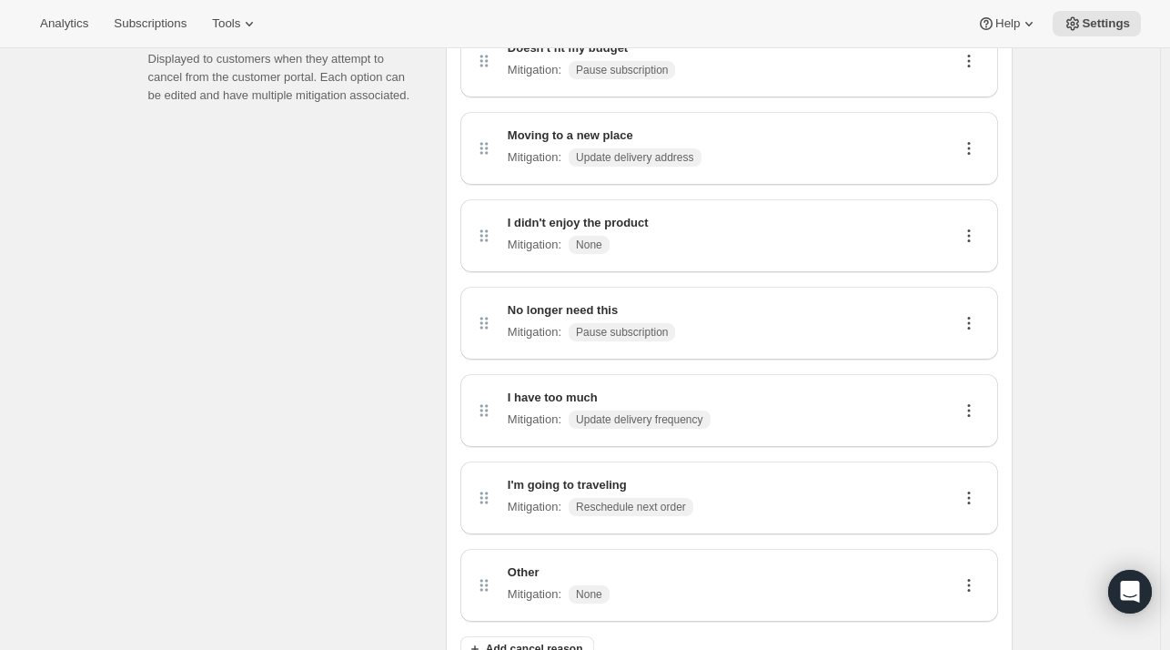
scroll to position [106, 0]
click at [972, 413] on icon at bounding box center [969, 411] width 18 height 18
click at [966, 450] on span "Edit" at bounding box center [966, 446] width 20 height 14
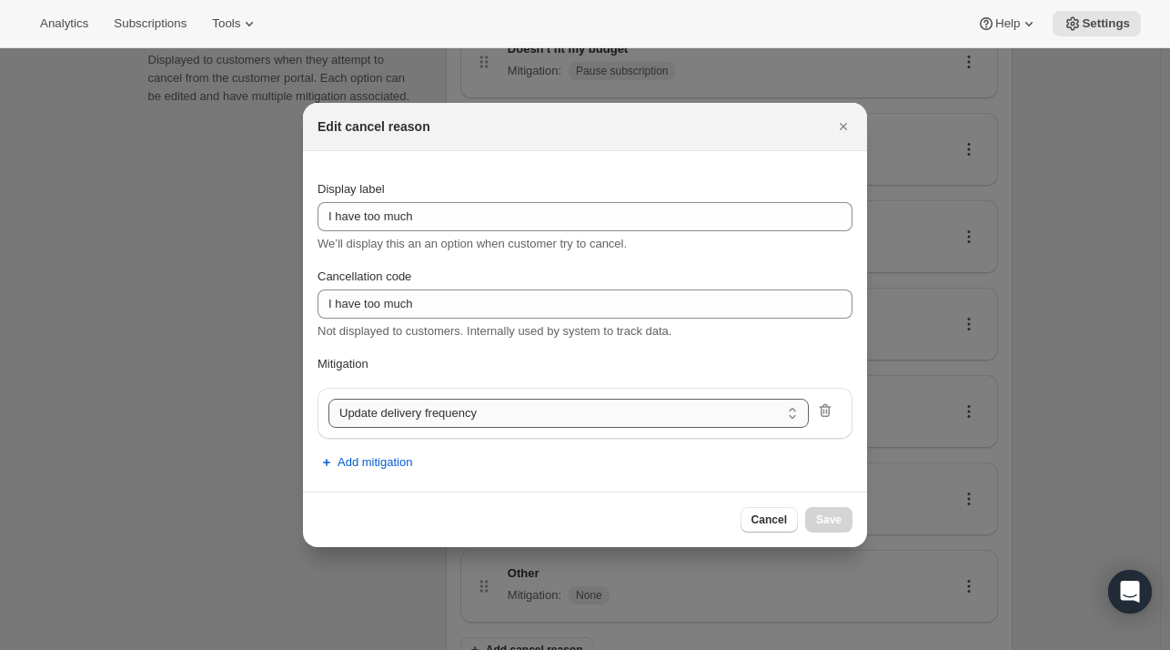
click at [520, 410] on select "Update delivery frequency Update delivery address Pause subscription Skip next …" at bounding box center [568, 413] width 480 height 29
select select "pause"
click at [809, 518] on button "Save" at bounding box center [828, 519] width 47 height 25
select select "frequency"
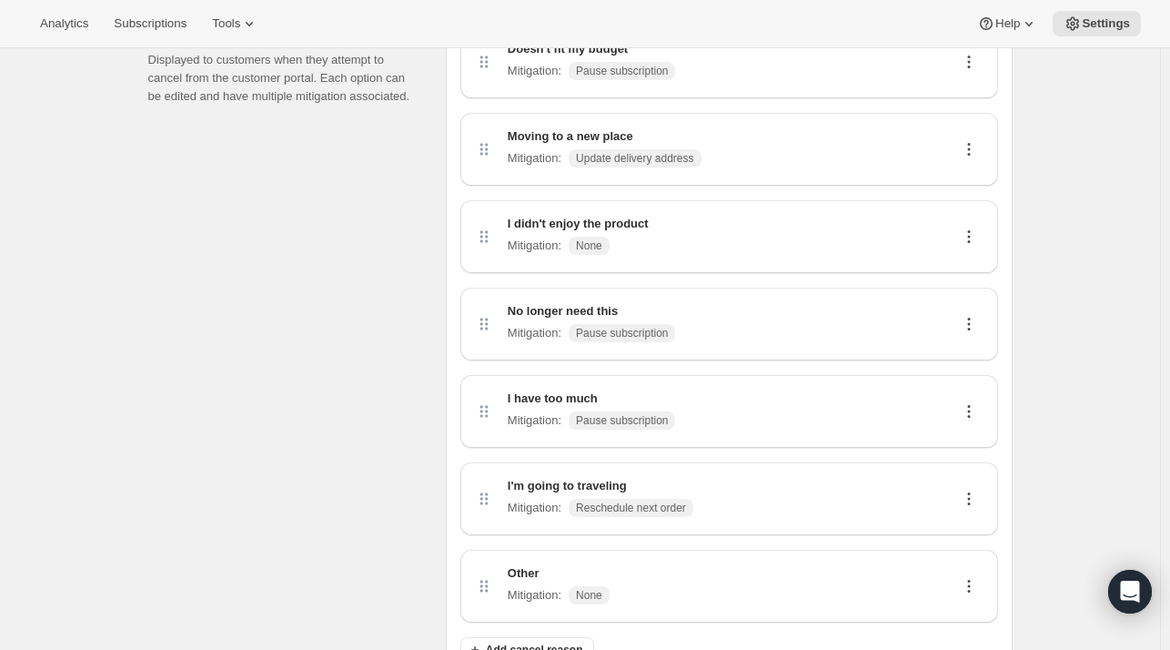
scroll to position [187, 0]
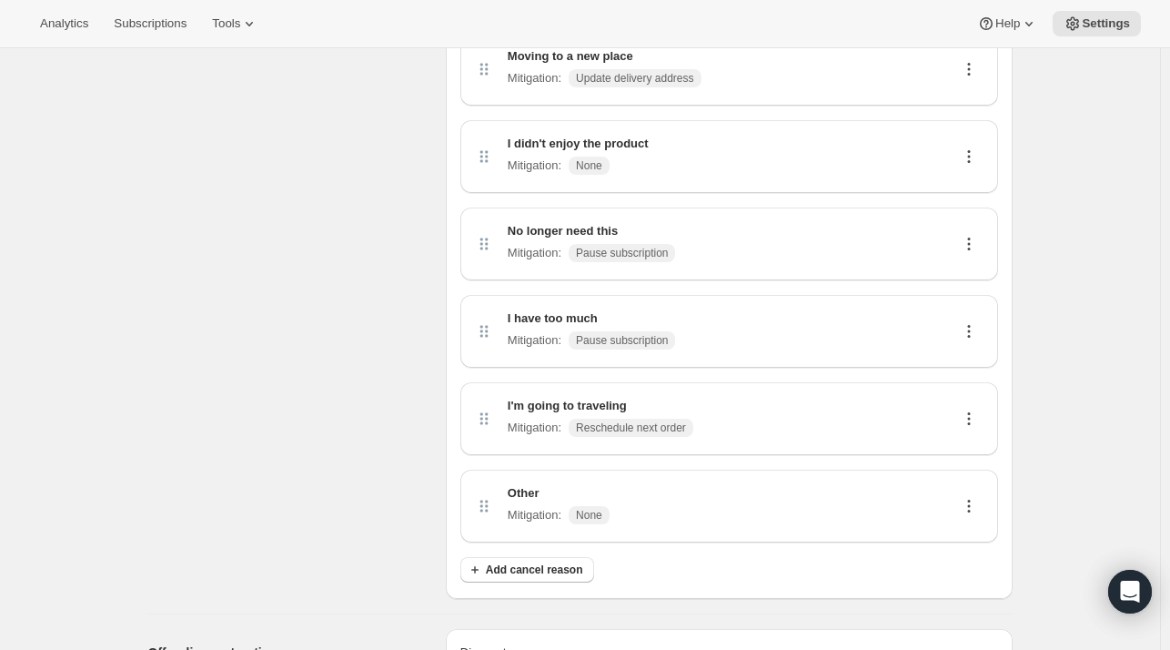
click at [972, 419] on icon at bounding box center [969, 418] width 18 height 18
click at [968, 451] on span "Edit" at bounding box center [966, 453] width 20 height 14
select select "reschedule"
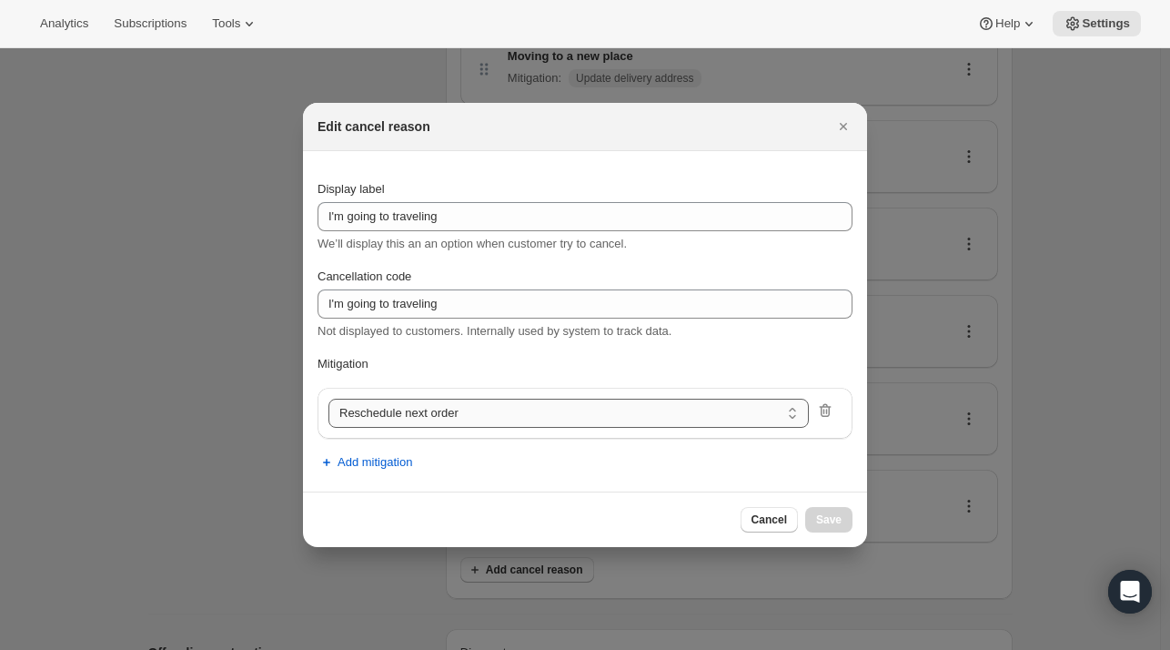
click at [497, 407] on select "Update delivery frequency Update delivery address Pause subscription Skip next …" at bounding box center [568, 413] width 480 height 29
select select "skip"
click at [823, 519] on span "Save" at bounding box center [828, 519] width 25 height 15
select select "frequency"
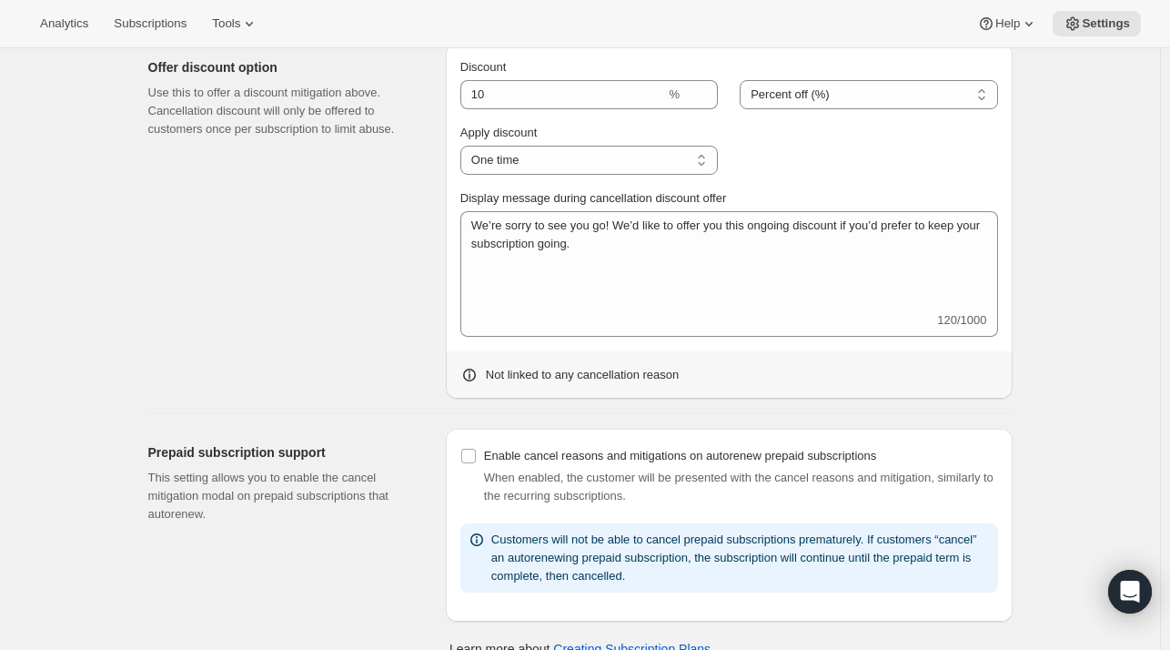
scroll to position [797, 0]
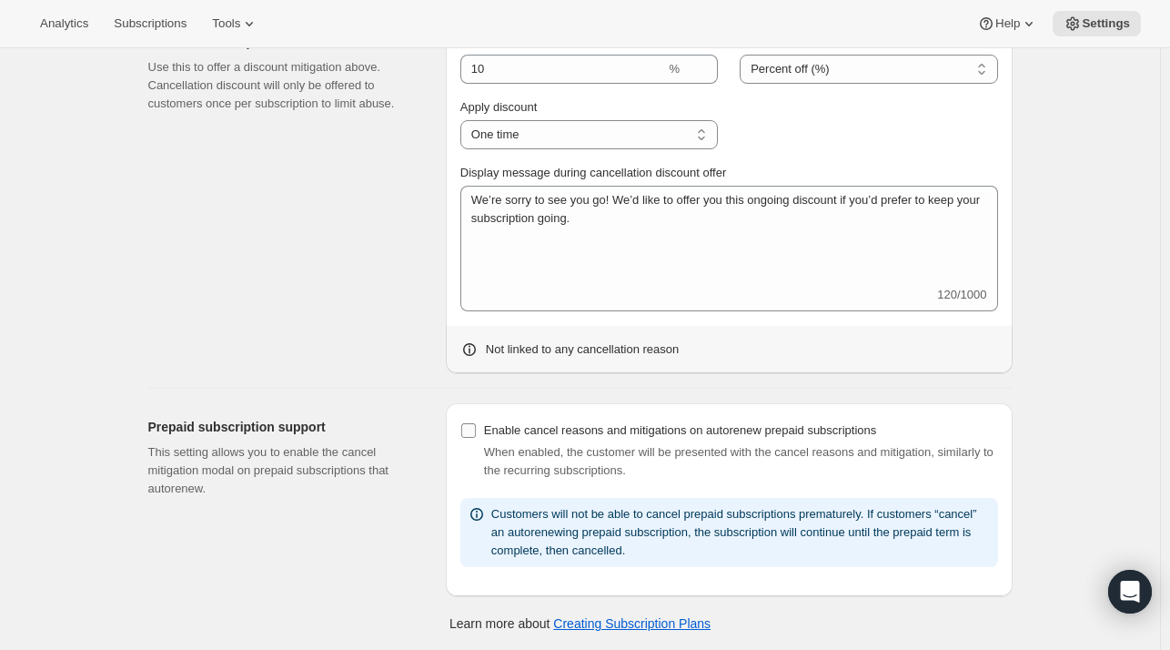
click at [466, 430] on input "Enable cancel reasons and mitigations on autorenew prepaid subscriptions" at bounding box center [468, 430] width 15 height 15
checkbox input "true"
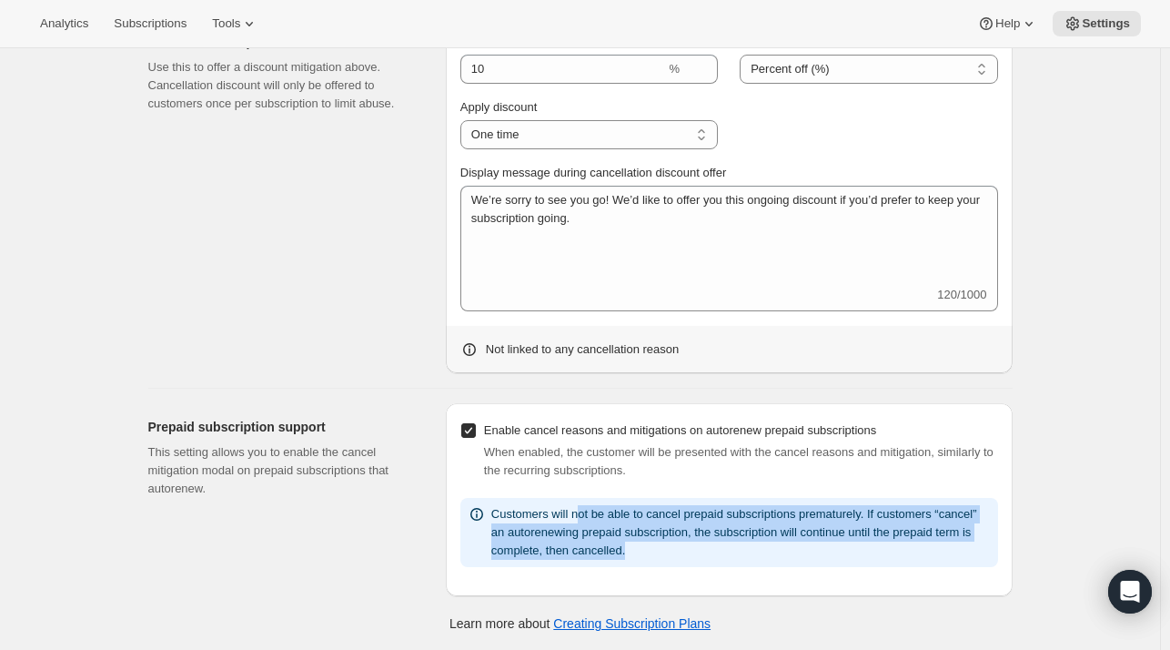
drag, startPoint x: 641, startPoint y: 545, endPoint x: 579, endPoint y: 508, distance: 73.0
click at [579, 508] on div "Customers will not be able to cancel prepaid subscriptions prematurely. If cust…" at bounding box center [741, 532] width 500 height 55
click at [579, 508] on span "Customers will not be able to cancel prepaid subscriptions prematurely. If cust…" at bounding box center [734, 532] width 486 height 50
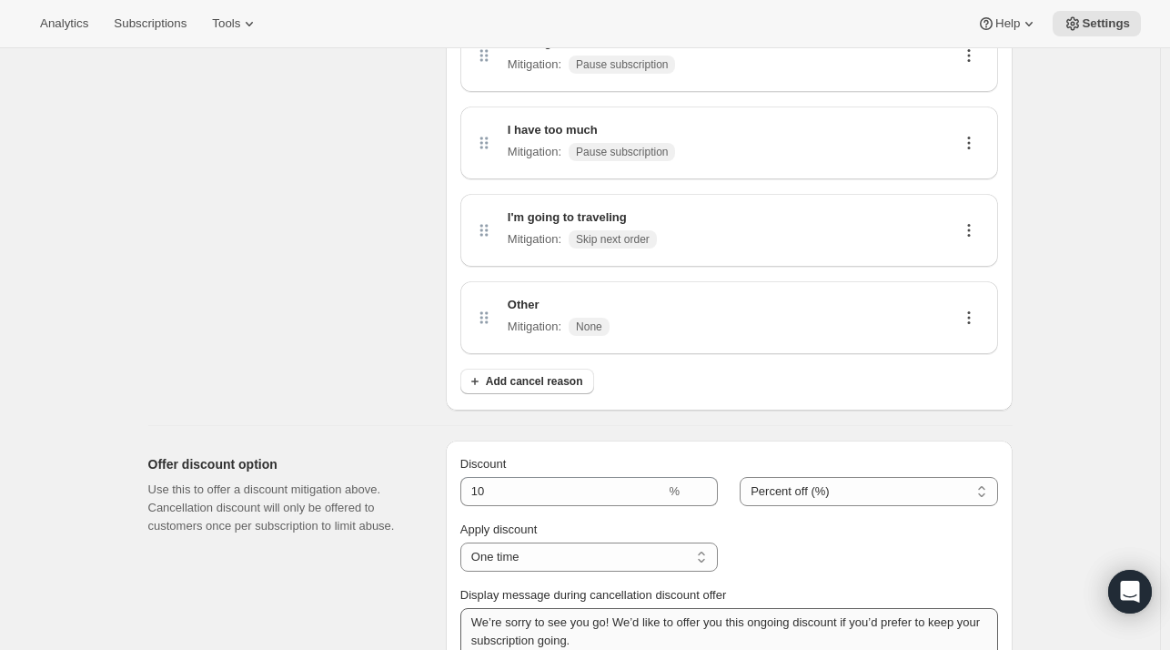
scroll to position [0, 0]
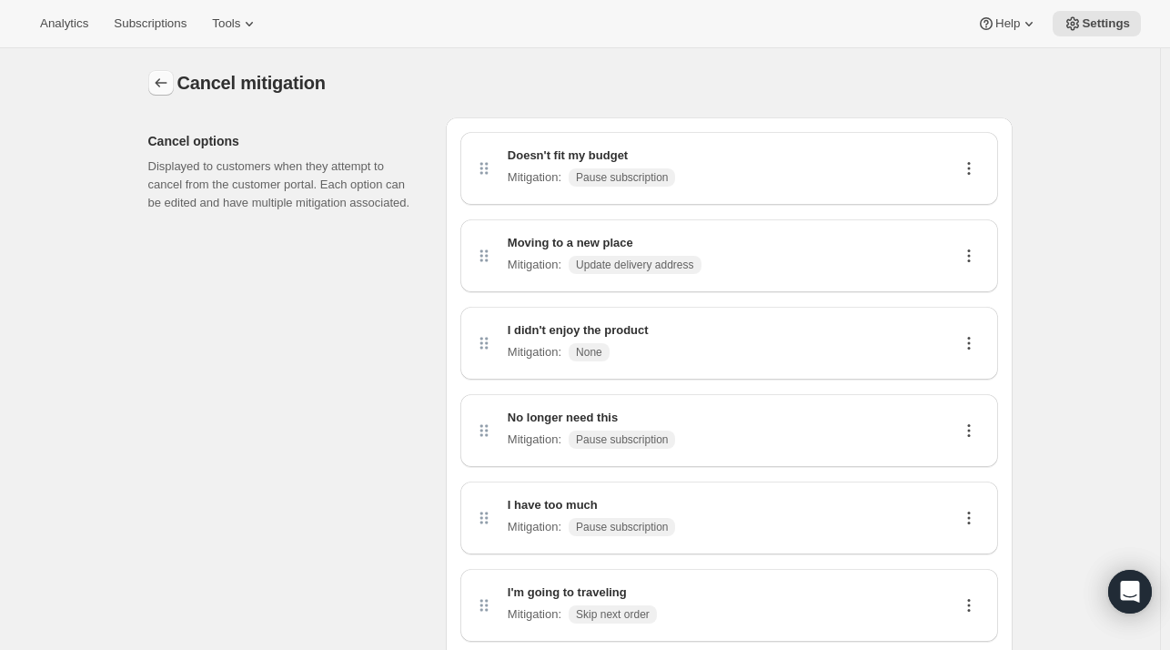
click at [167, 87] on icon "Customer Portal Controls" at bounding box center [161, 83] width 18 height 18
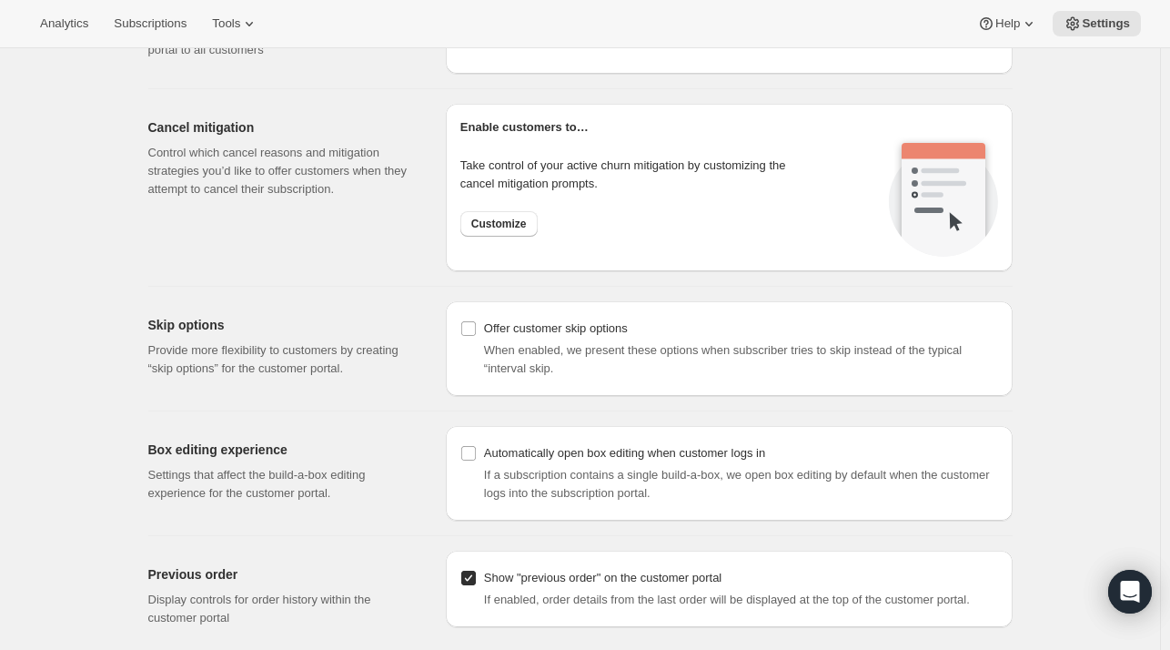
scroll to position [1601, 0]
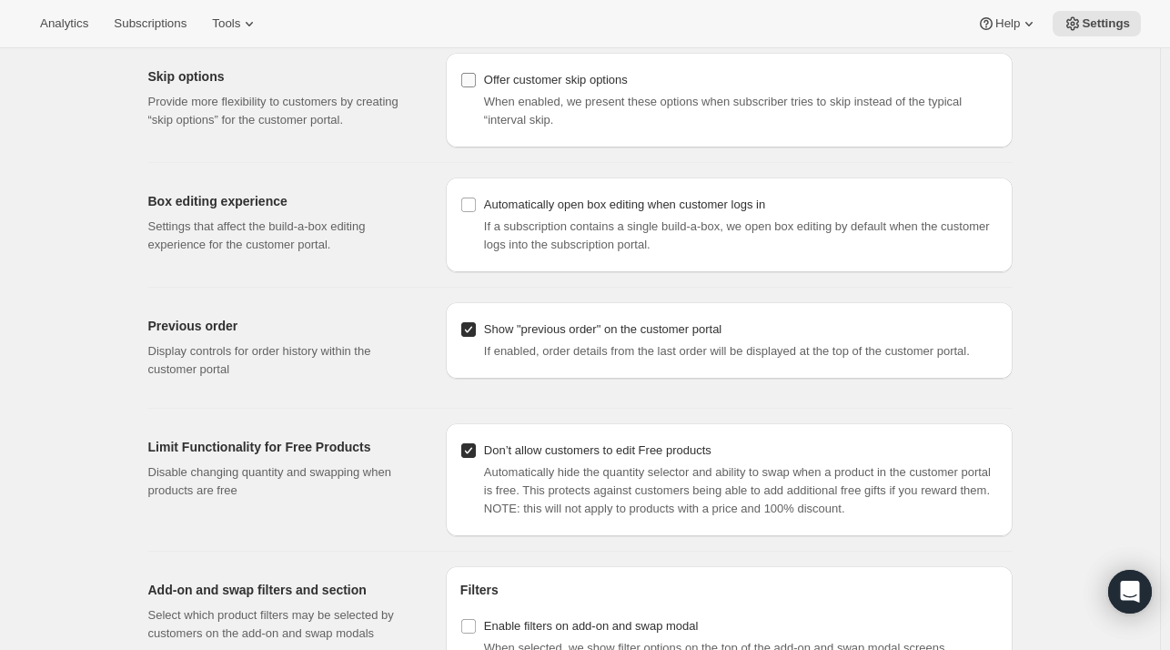
click at [542, 77] on span "Offer customer skip options" at bounding box center [556, 80] width 144 height 14
click at [476, 77] on input "Offer customer skip options" at bounding box center [468, 80] width 15 height 15
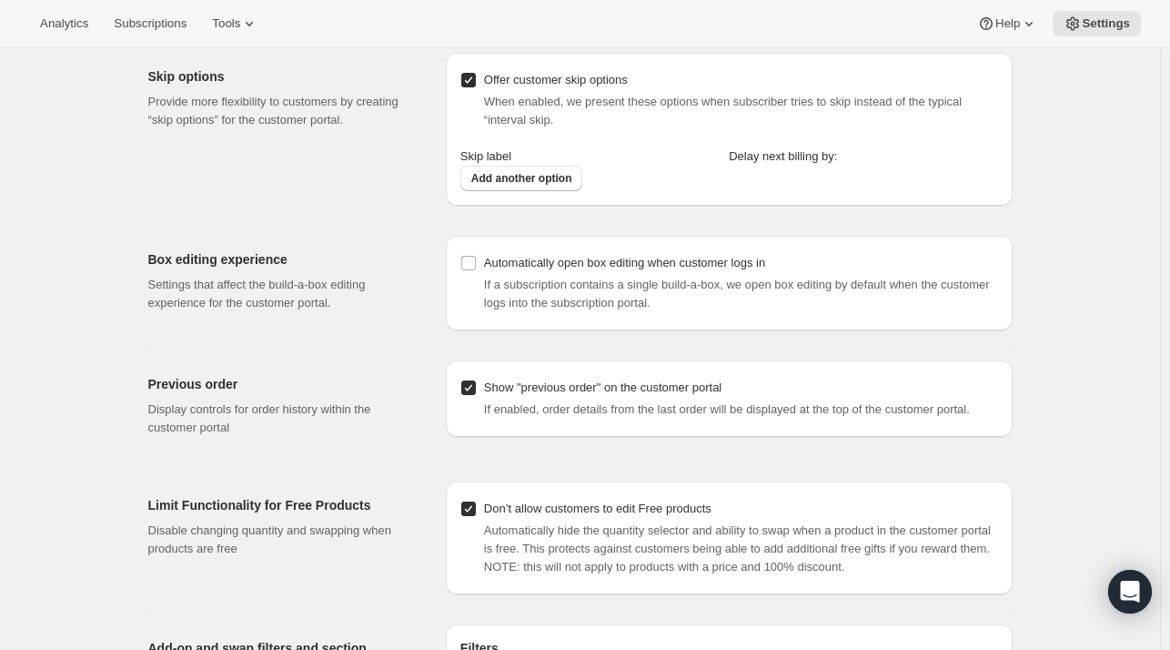
click at [542, 77] on span "Offer customer skip options" at bounding box center [556, 80] width 144 height 14
click at [476, 77] on input "Offer customer skip options" at bounding box center [468, 80] width 15 height 15
checkbox input "false"
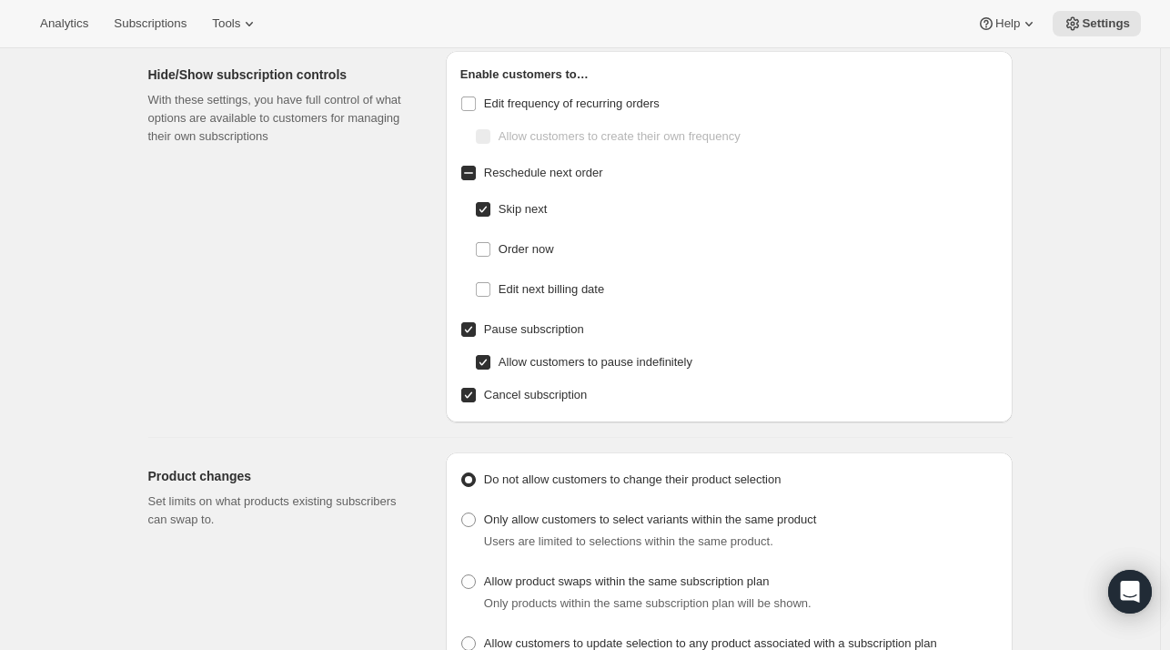
scroll to position [0, 0]
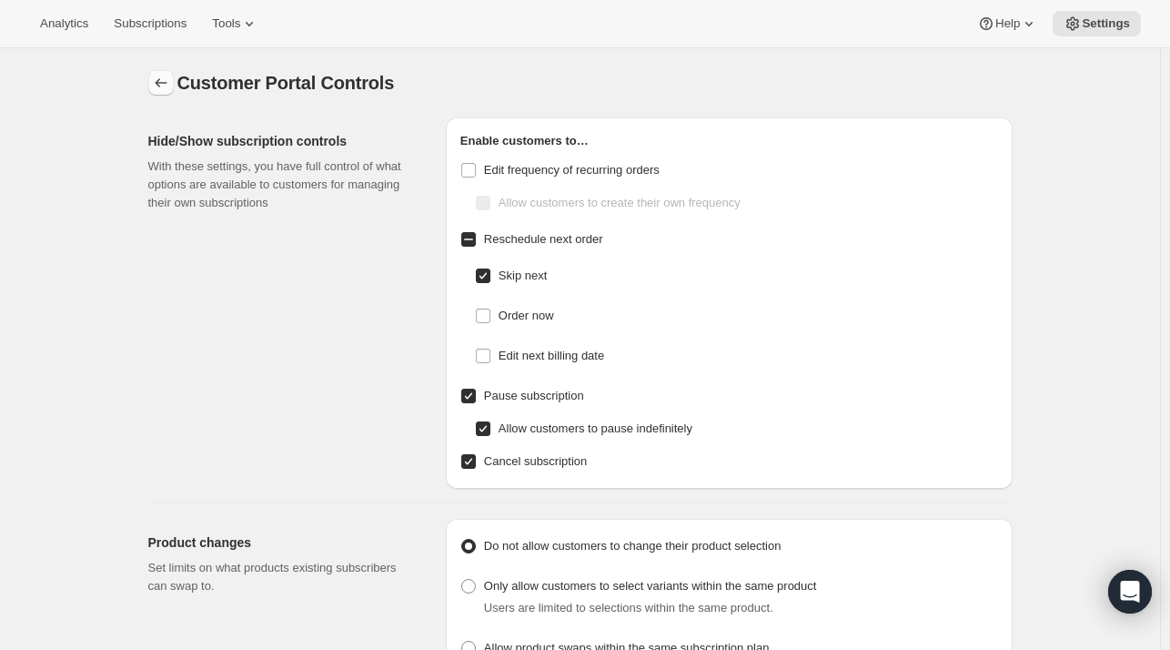
click at [164, 88] on icon "Settings" at bounding box center [161, 83] width 18 height 18
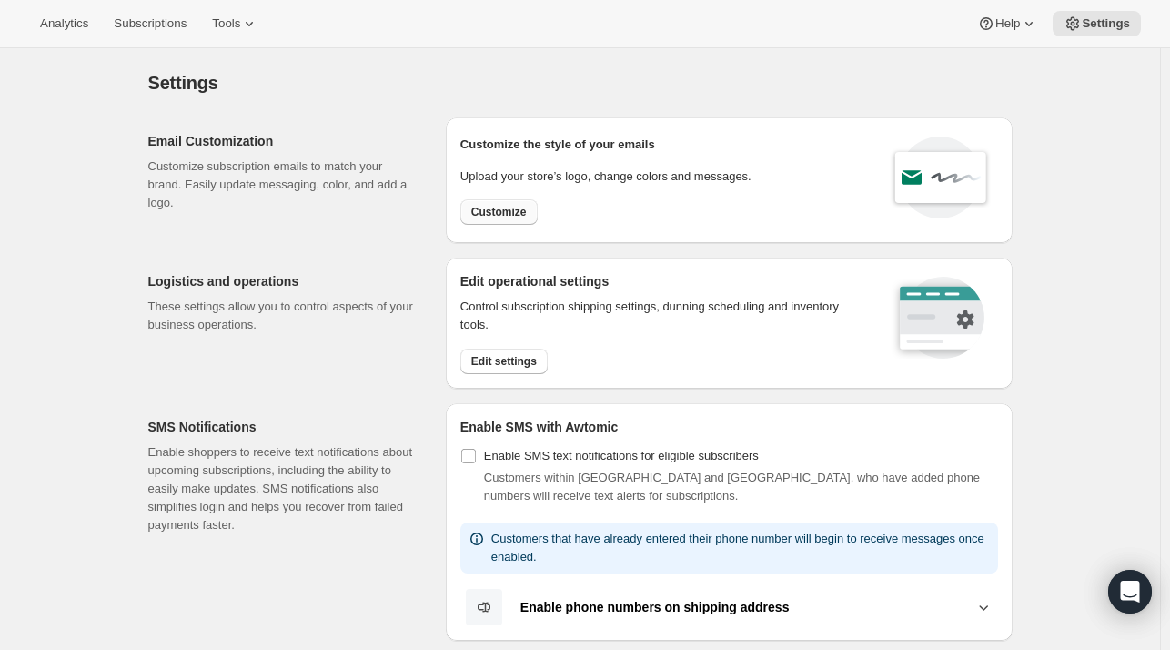
click at [490, 208] on span "Customize" at bounding box center [499, 212] width 56 height 15
select select "subscriptionMessage"
select select "5"
select select "15"
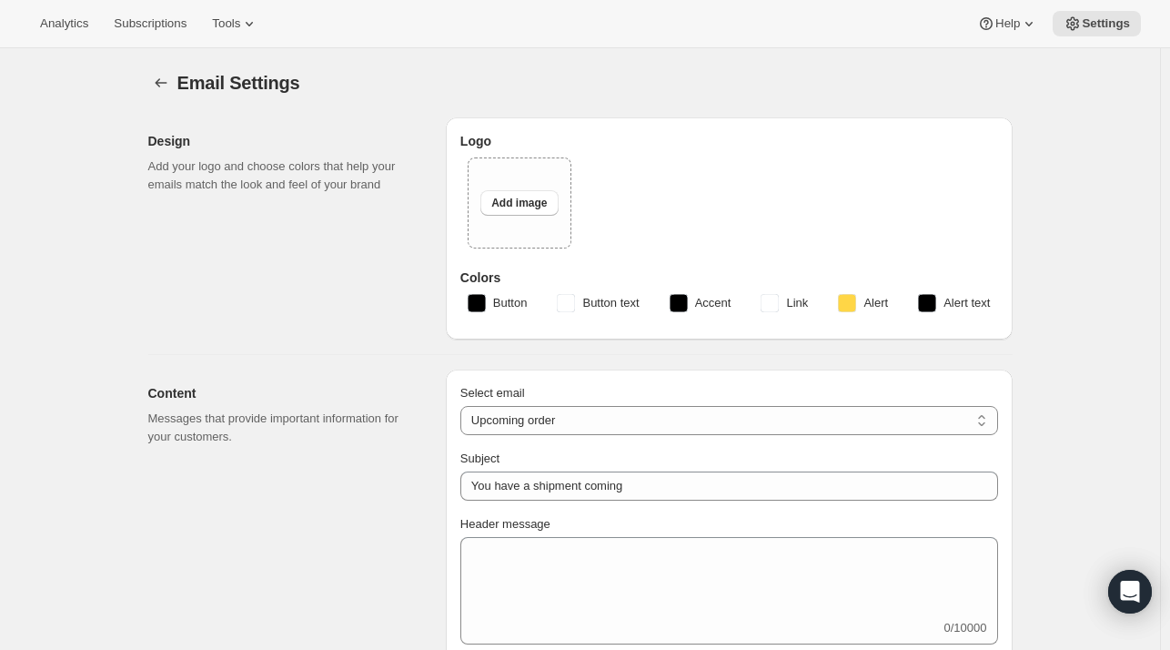
type input "Blind Enthusiasm Brewing Company"
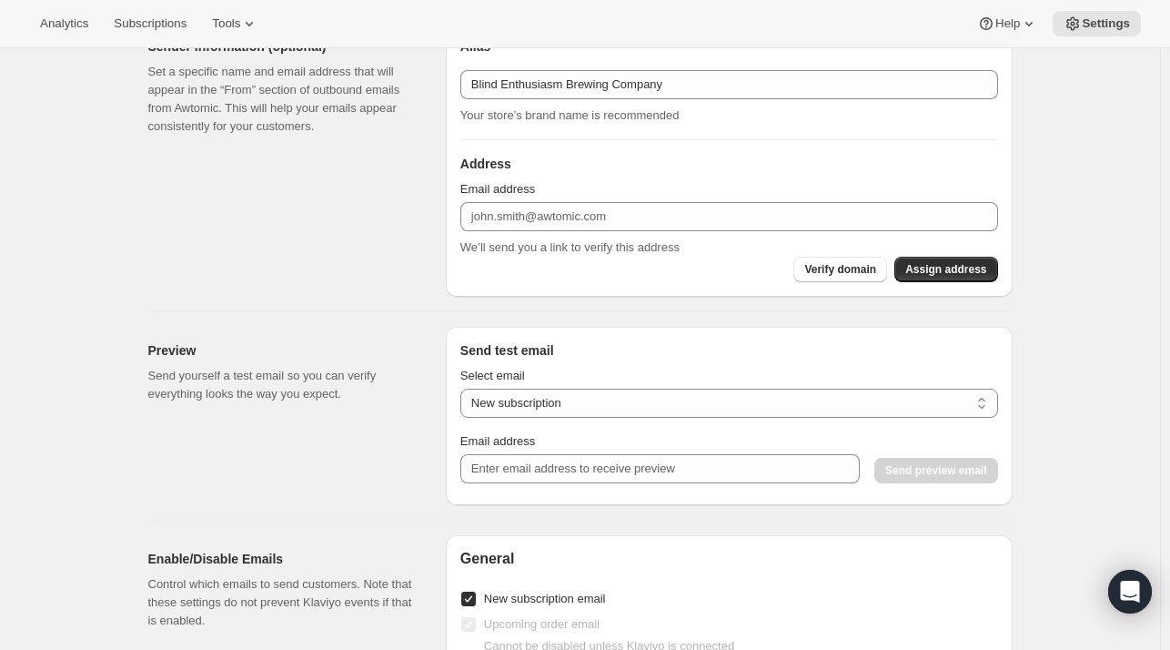
scroll to position [1137, 0]
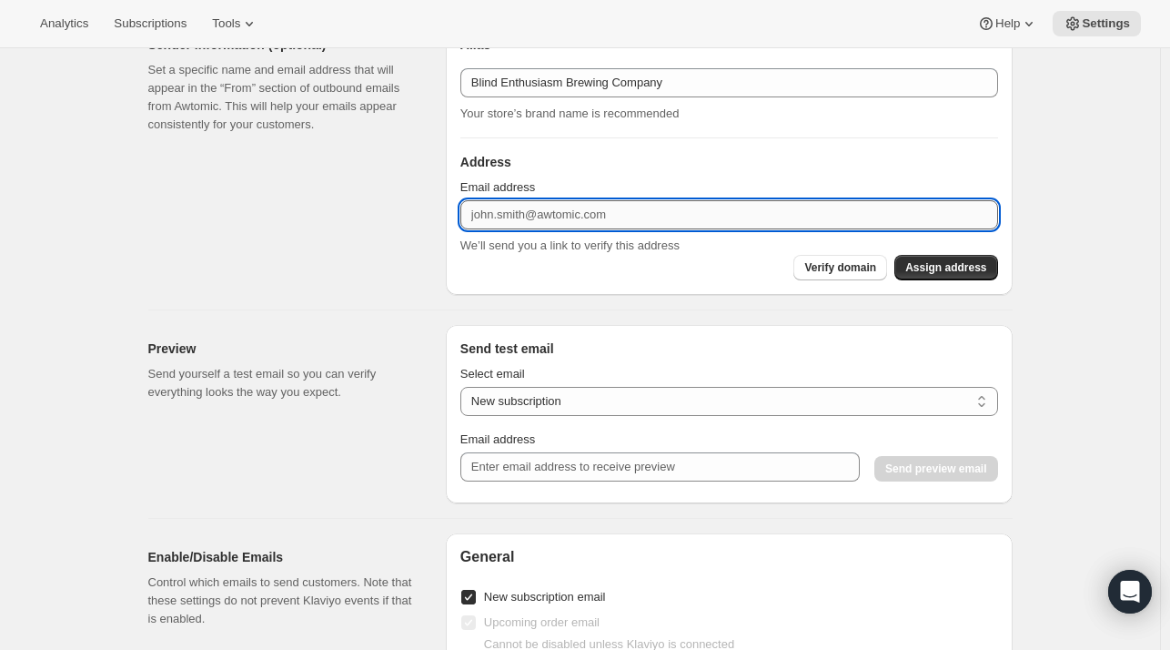
click at [639, 212] on input "Email address" at bounding box center [729, 214] width 538 height 29
type input "[EMAIL_ADDRESS][DOMAIN_NAME]"
click at [851, 287] on div "[PERSON_NAME] Blind Enthusiasm Brewing Company Your store’s brand name is recom…" at bounding box center [729, 158] width 567 height 274
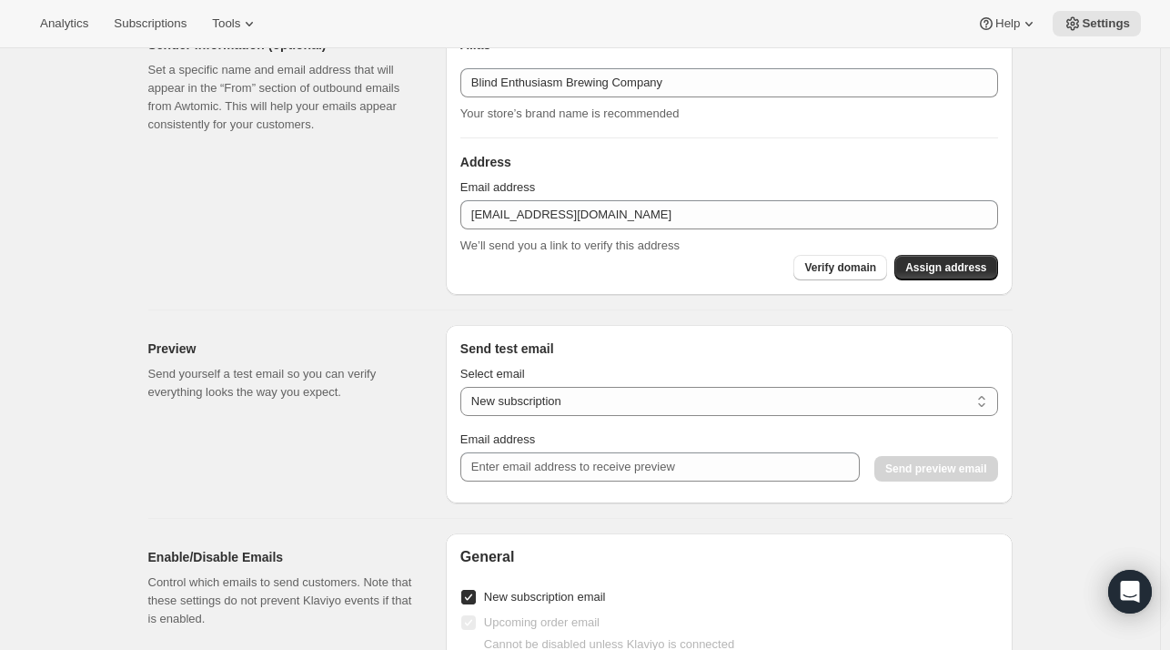
click at [856, 279] on div "[PERSON_NAME] Blind Enthusiasm Brewing Company Your store’s brand name is recom…" at bounding box center [729, 158] width 567 height 274
click at [866, 267] on span "Verify domain" at bounding box center [840, 267] width 72 height 15
click at [936, 270] on span "Assign address" at bounding box center [945, 267] width 81 height 15
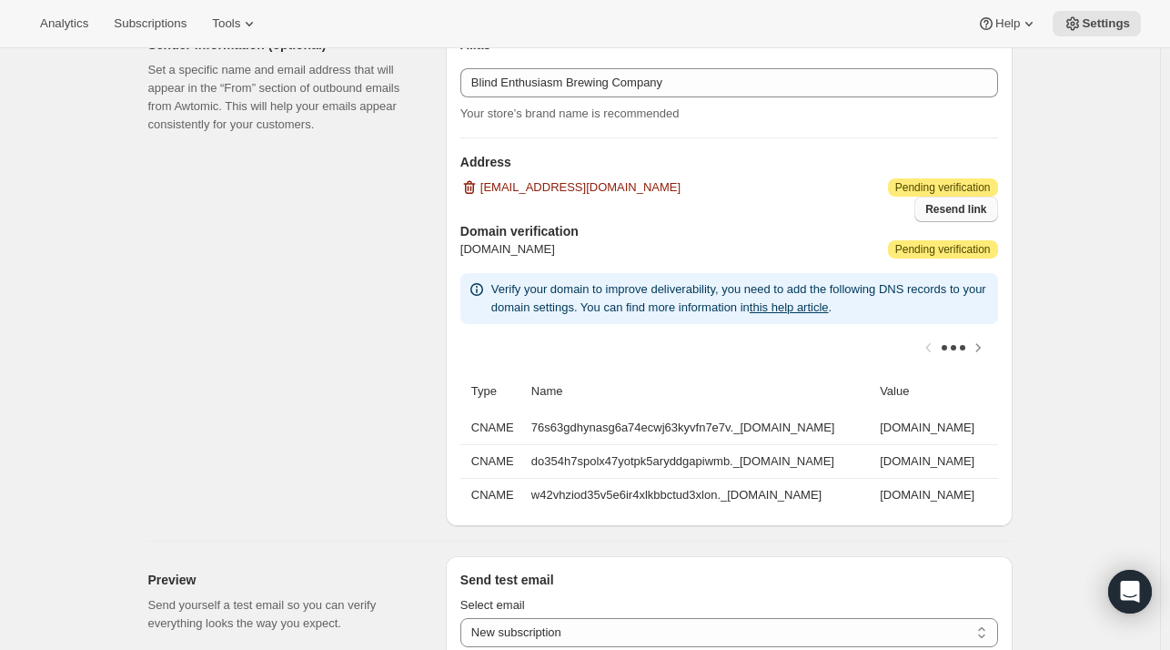
click at [964, 208] on span "Resend link" at bounding box center [955, 209] width 61 height 15
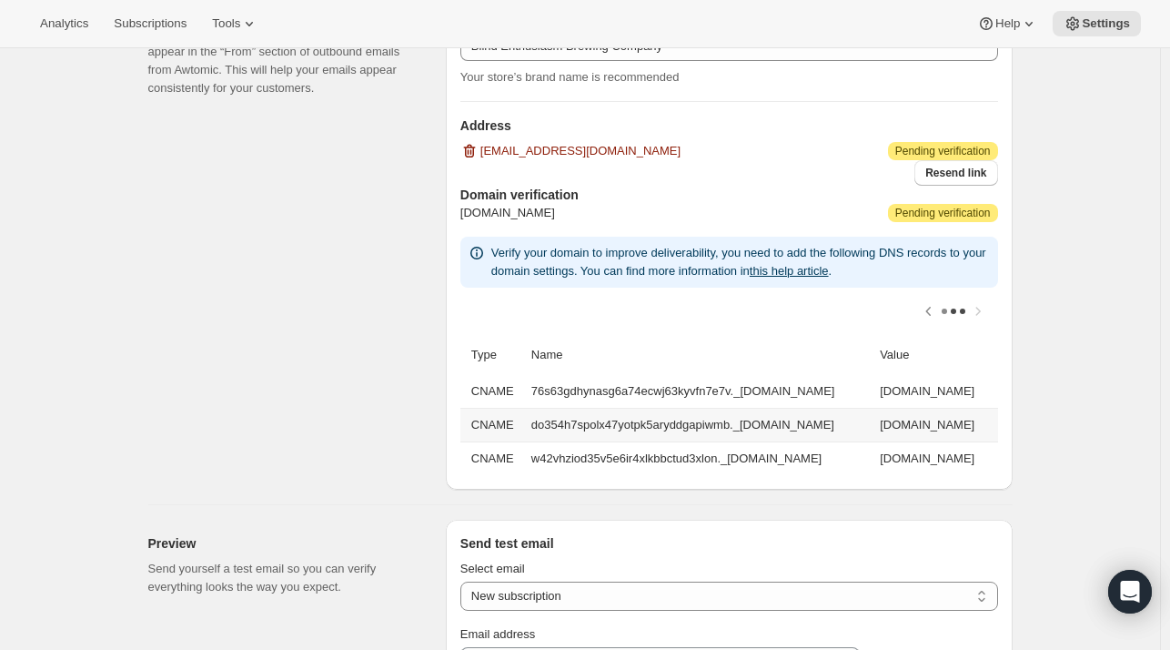
scroll to position [0, 0]
click at [530, 391] on td "76s63gdhynasg6a74ecwj63kyvfn7e7v._[DOMAIN_NAME]" at bounding box center [700, 391] width 348 height 33
drag, startPoint x: 530, startPoint y: 391, endPoint x: 884, endPoint y: 381, distance: 355.0
click at [874, 381] on td "76s63gdhynasg6a74ecwj63kyvfn7e7v._[DOMAIN_NAME]" at bounding box center [700, 391] width 348 height 33
copy td "76s63gdhynasg6a74ecwj63kyvfn7e7v._[DOMAIN_NAME]"
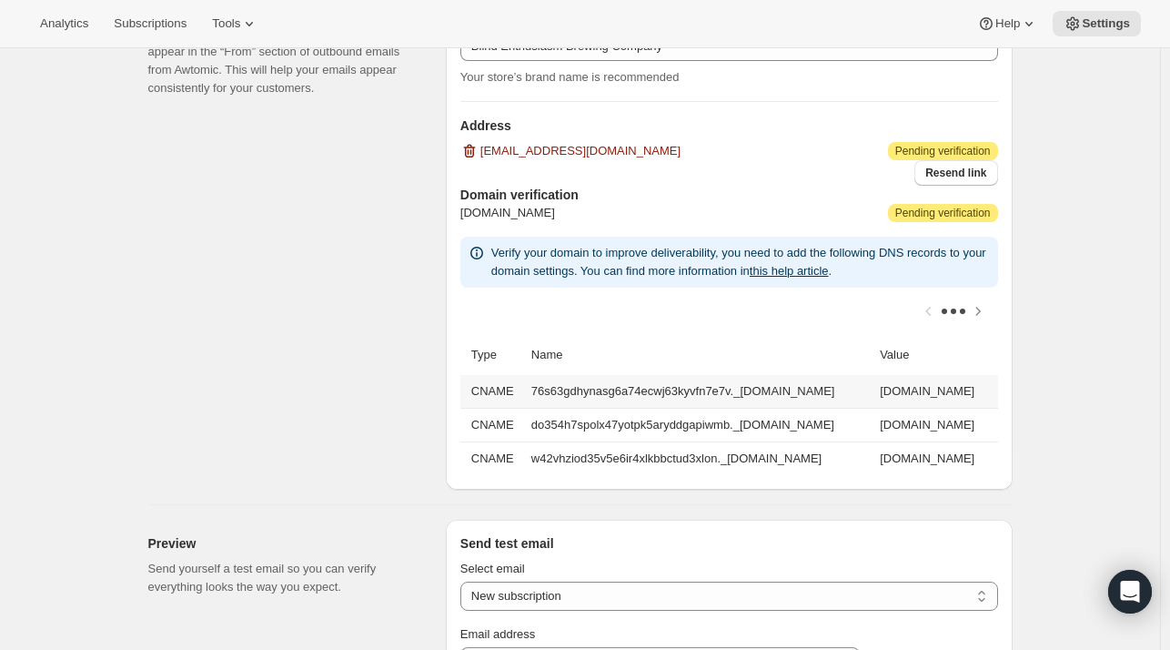
click at [874, 381] on td "76s63gdhynasg6a74ecwj63kyvfn7e7v._[DOMAIN_NAME]" at bounding box center [700, 391] width 348 height 33
click at [874, 390] on td "[DOMAIN_NAME]" at bounding box center [935, 391] width 123 height 33
drag, startPoint x: 760, startPoint y: 390, endPoint x: 978, endPoint y: 385, distance: 218.4
click at [978, 385] on td "[DOMAIN_NAME]" at bounding box center [935, 391] width 123 height 33
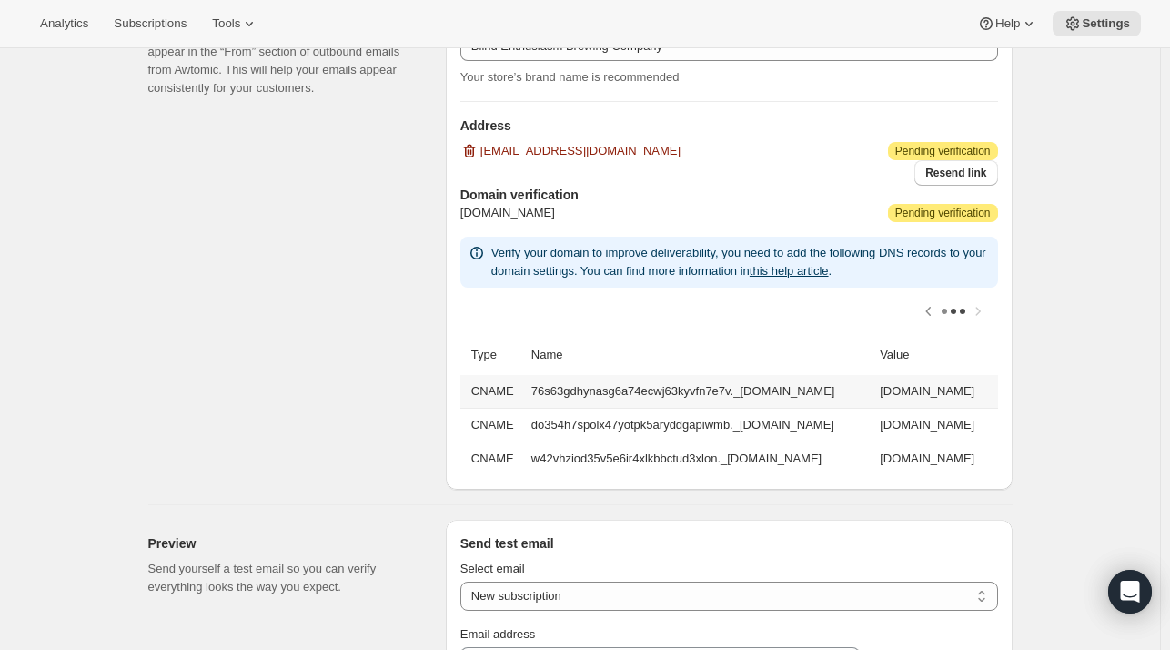
copy td "[DOMAIN_NAME]"
click at [978, 385] on td "[DOMAIN_NAME]" at bounding box center [935, 391] width 123 height 33
click at [874, 394] on td "[DOMAIN_NAME]" at bounding box center [935, 391] width 123 height 33
drag, startPoint x: 750, startPoint y: 393, endPoint x: 972, endPoint y: 391, distance: 222.0
click at [972, 391] on td "[DOMAIN_NAME]" at bounding box center [935, 391] width 123 height 33
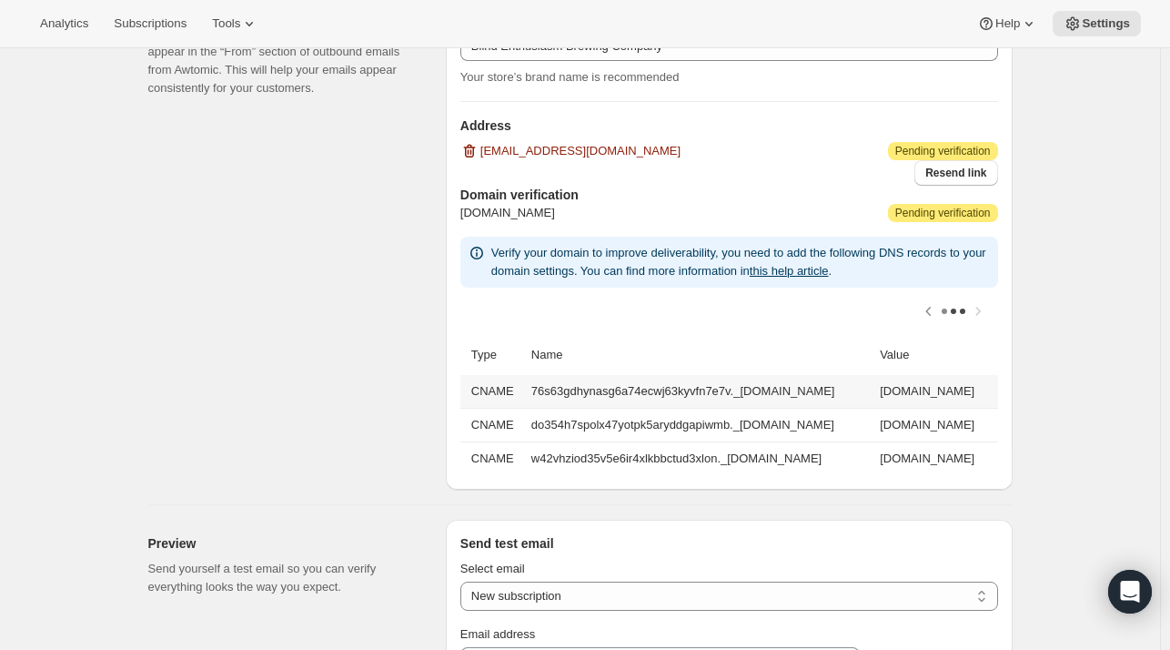
copy td "[DOMAIN_NAME]"
click at [594, 422] on td "do354h7spolx47yotpk5aryddgapiwmb._[DOMAIN_NAME]" at bounding box center [700, 425] width 348 height 34
drag, startPoint x: 594, startPoint y: 422, endPoint x: 883, endPoint y: 422, distance: 289.3
click at [874, 422] on td "do354h7spolx47yotpk5aryddgapiwmb._[DOMAIN_NAME]" at bounding box center [700, 425] width 348 height 34
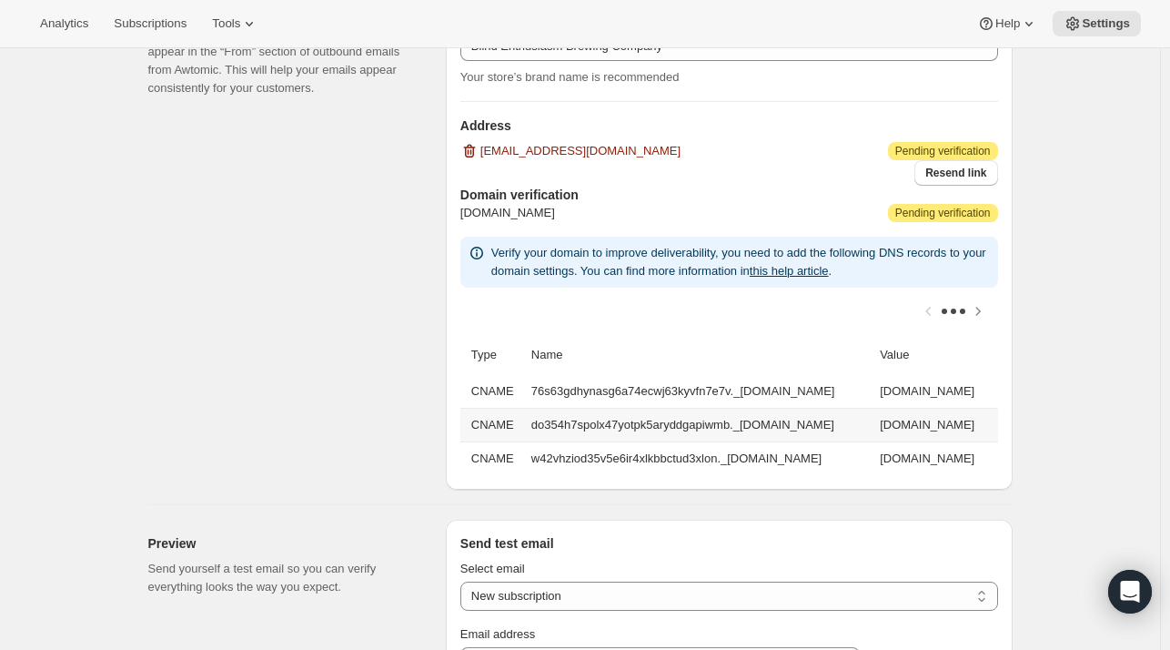
copy td "do354h7spolx47yotpk5aryddgapiwmb._[DOMAIN_NAME]"
click at [954, 421] on td "[DOMAIN_NAME]" at bounding box center [935, 425] width 123 height 34
drag, startPoint x: 954, startPoint y: 421, endPoint x: 983, endPoint y: 412, distance: 29.6
click at [983, 412] on td "[DOMAIN_NAME]" at bounding box center [935, 425] width 123 height 34
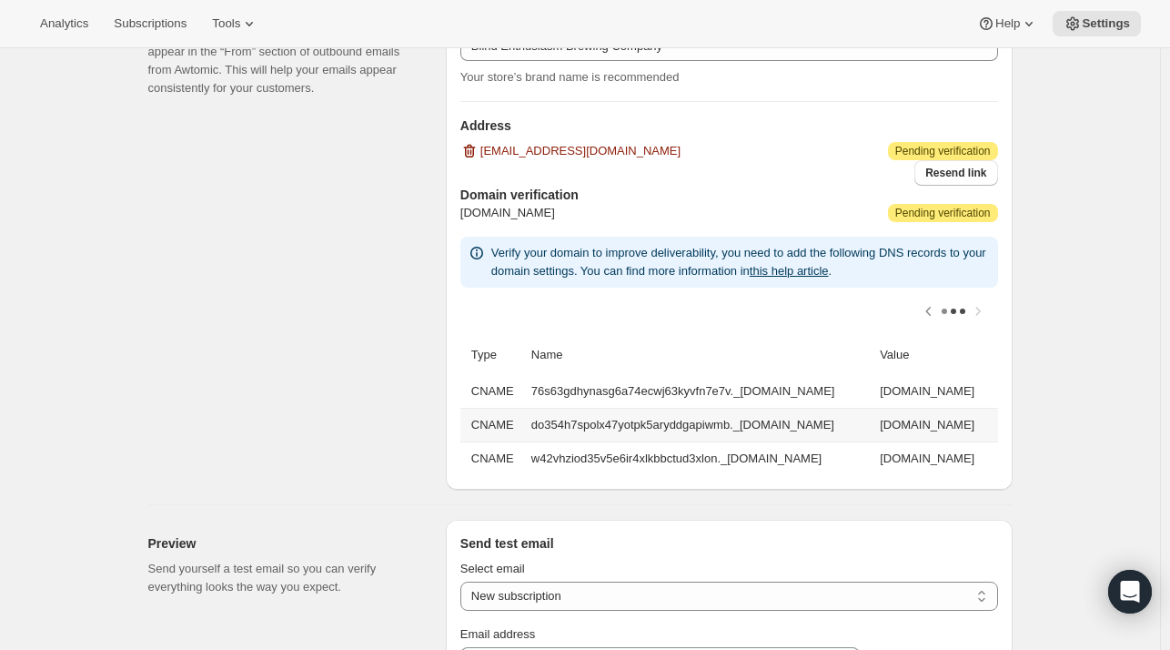
copy td "[DOMAIN_NAME]"
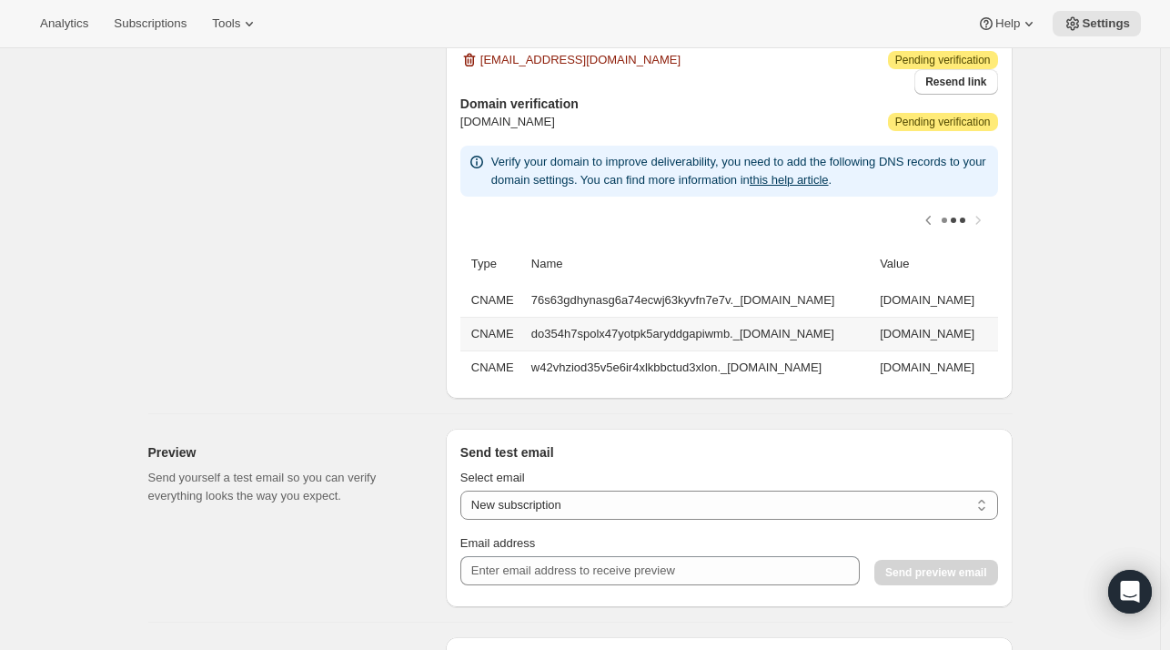
scroll to position [0, 0]
click at [571, 358] on td "w42vhziod35v5e6ir4xlkbbctud3xlon._[DOMAIN_NAME]" at bounding box center [700, 367] width 348 height 34
drag, startPoint x: 571, startPoint y: 358, endPoint x: 870, endPoint y: 375, distance: 298.9
click at [870, 375] on td "w42vhziod35v5e6ir4xlkbbctud3xlon._[DOMAIN_NAME]" at bounding box center [700, 367] width 348 height 34
copy td "w42vhziod35v5e6ir4xlkbbctud3xlon._[DOMAIN_NAME]"
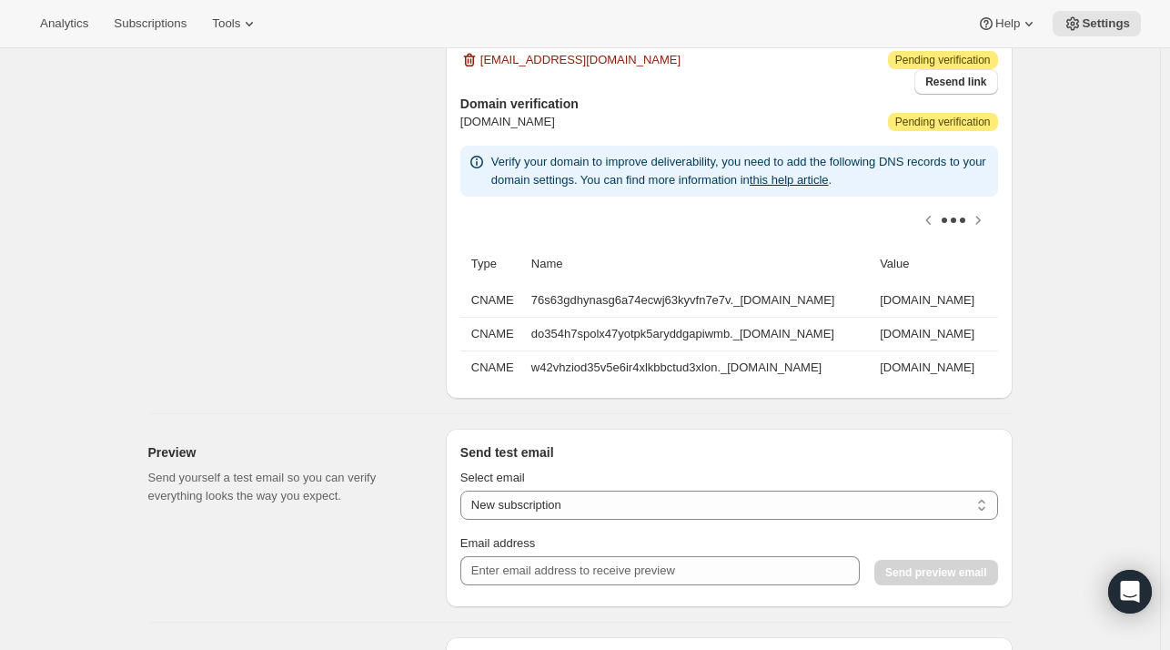
scroll to position [0, 227]
click at [874, 354] on td "[DOMAIN_NAME]" at bounding box center [935, 367] width 123 height 34
drag, startPoint x: 753, startPoint y: 354, endPoint x: 961, endPoint y: 361, distance: 207.6
click at [961, 361] on td "[DOMAIN_NAME]" at bounding box center [935, 367] width 123 height 34
copy td "[DOMAIN_NAME]"
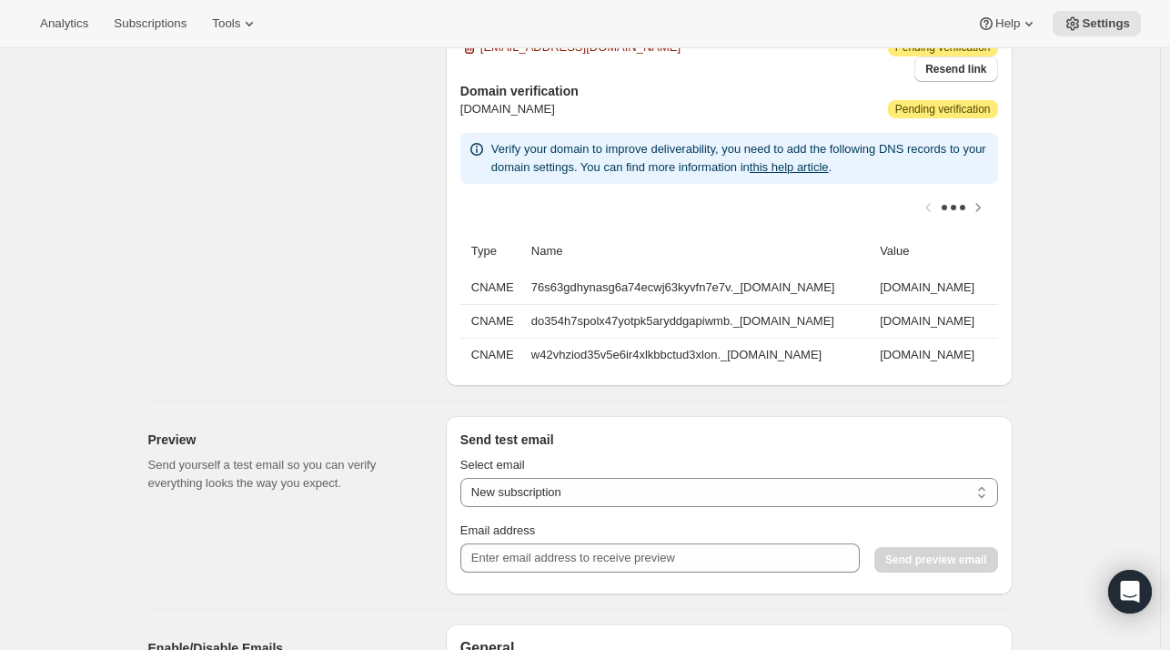
scroll to position [1120, 0]
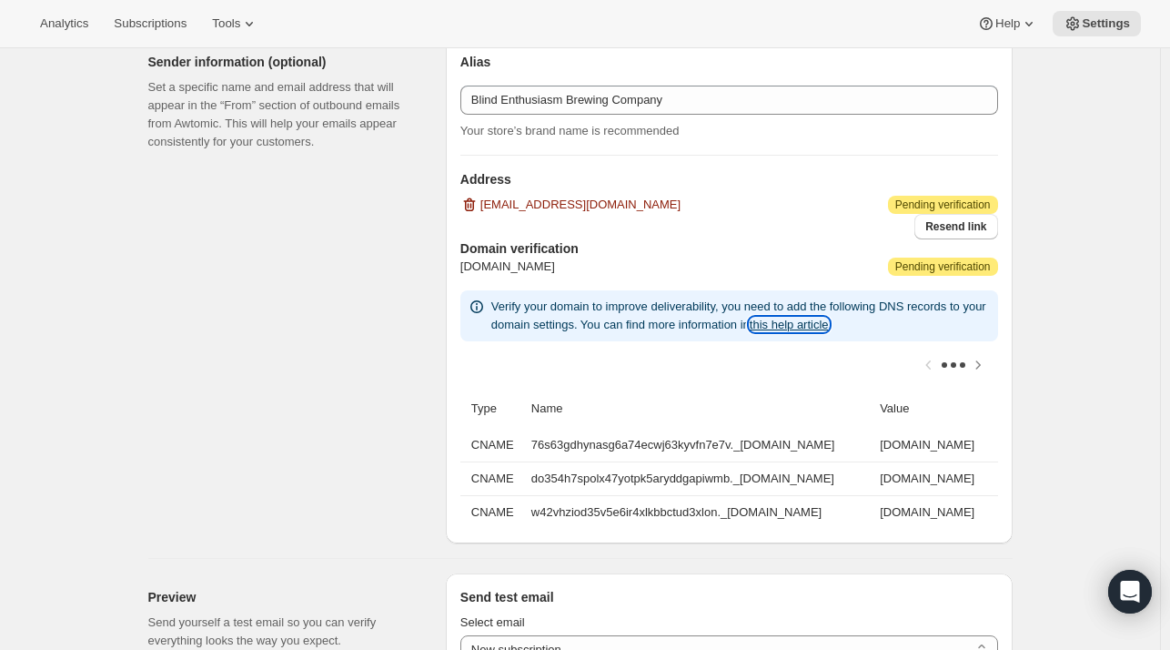
click at [808, 321] on link "this help article" at bounding box center [789, 325] width 79 height 14
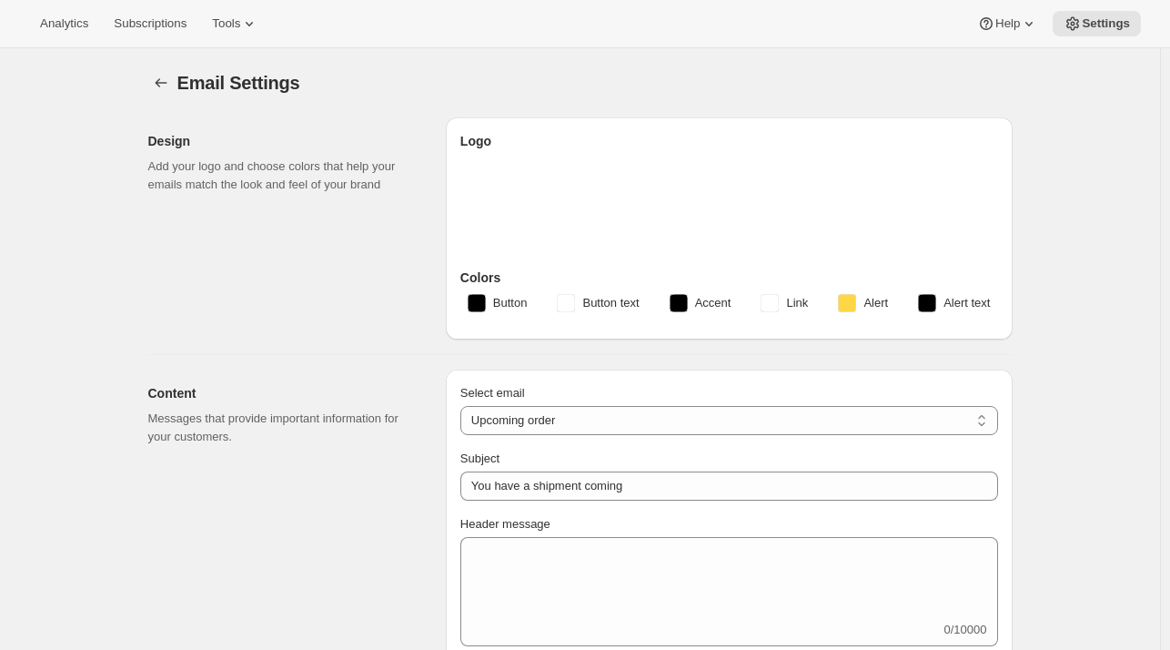
select select "subscriptionMessage"
select select "5"
select select "15"
type input "Blind Enthusiasm Brewing Company"
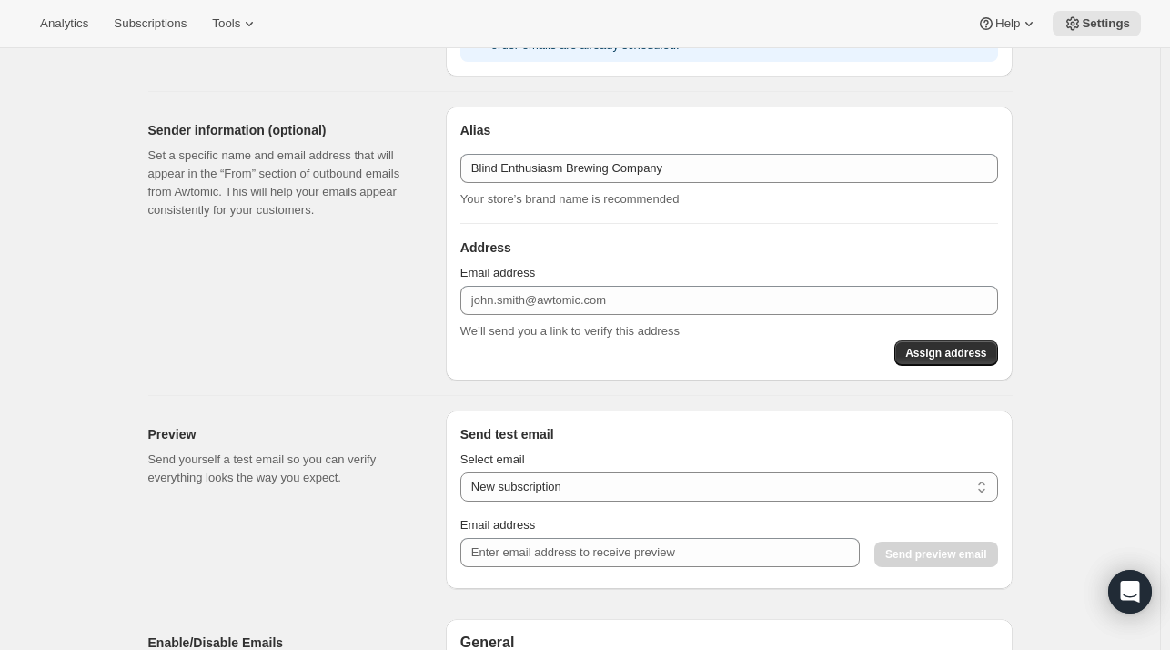
scroll to position [1052, 0]
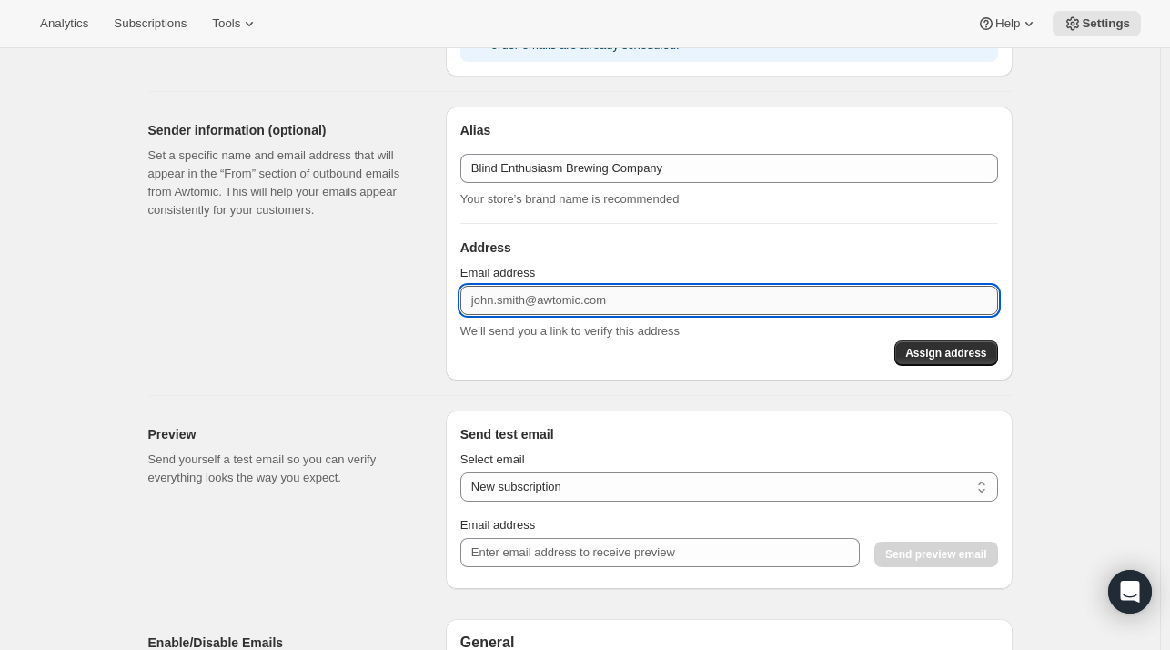
click at [596, 295] on input "Email address" at bounding box center [729, 300] width 538 height 29
type input "info@blindenthusiasm.ca"
click at [940, 348] on span "Assign address" at bounding box center [945, 353] width 81 height 15
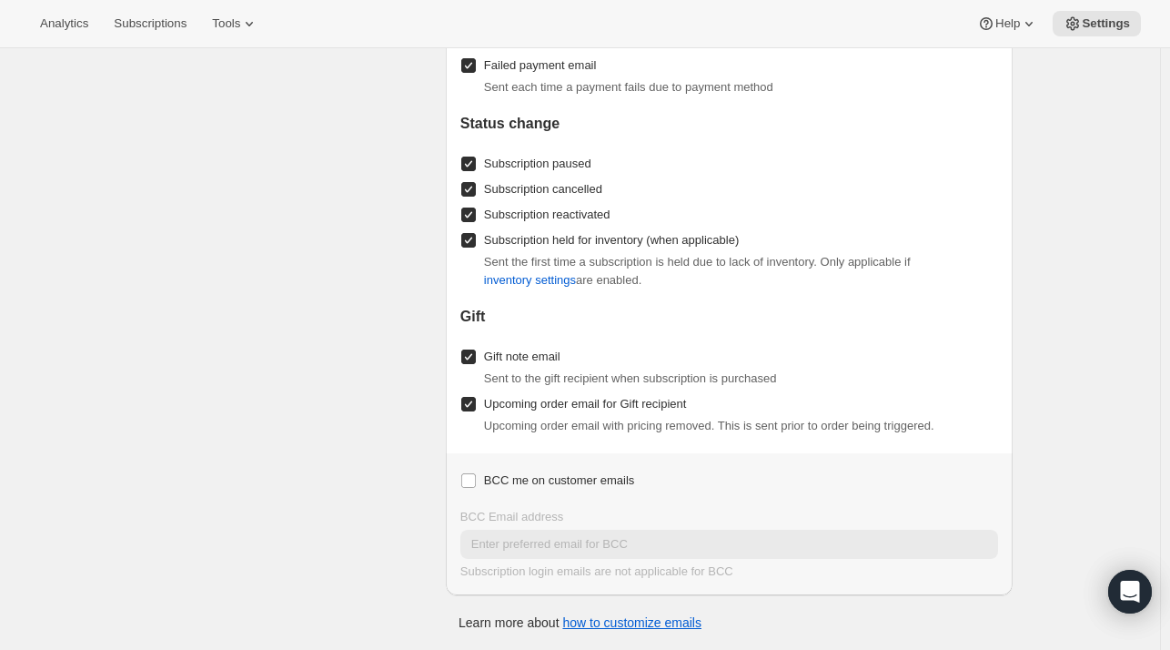
scroll to position [2146, 0]
